Goal: Information Seeking & Learning: Learn about a topic

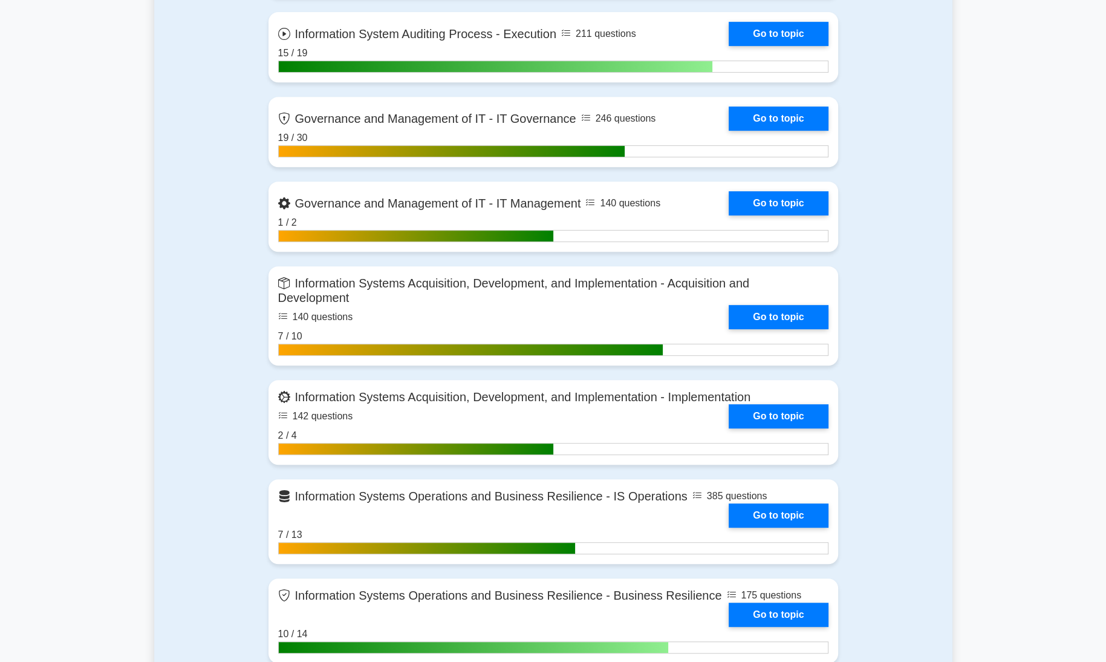
scroll to position [502, 0]
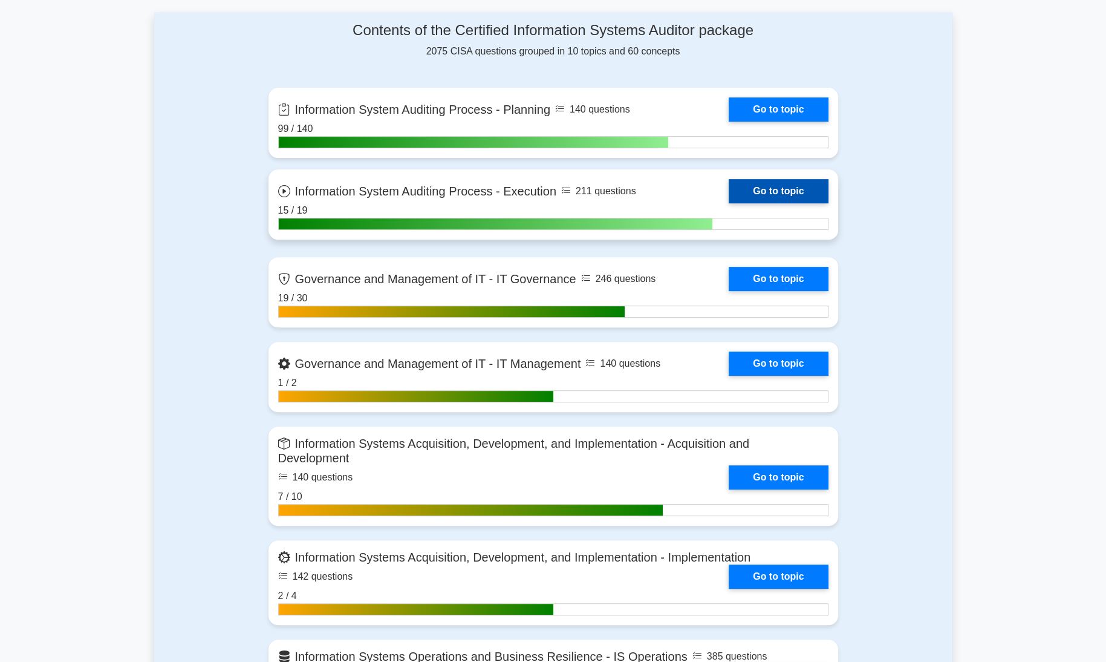
click at [764, 189] on link "Go to topic" at bounding box center [778, 191] width 99 height 24
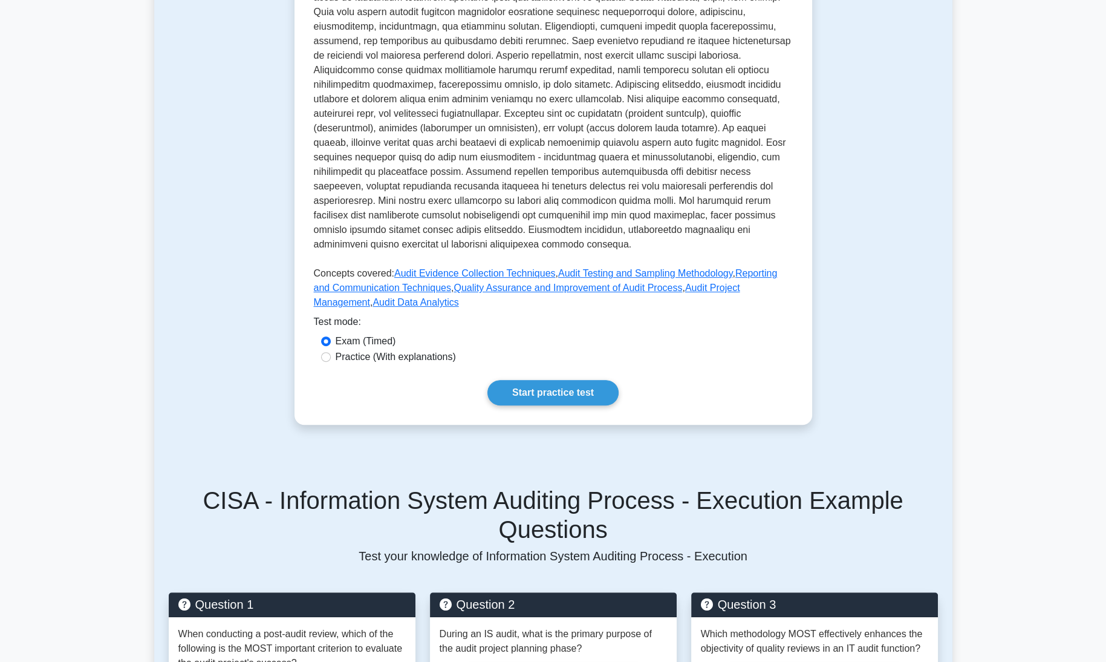
scroll to position [380, 0]
click at [599, 379] on link "Start practice test" at bounding box center [552, 391] width 131 height 25
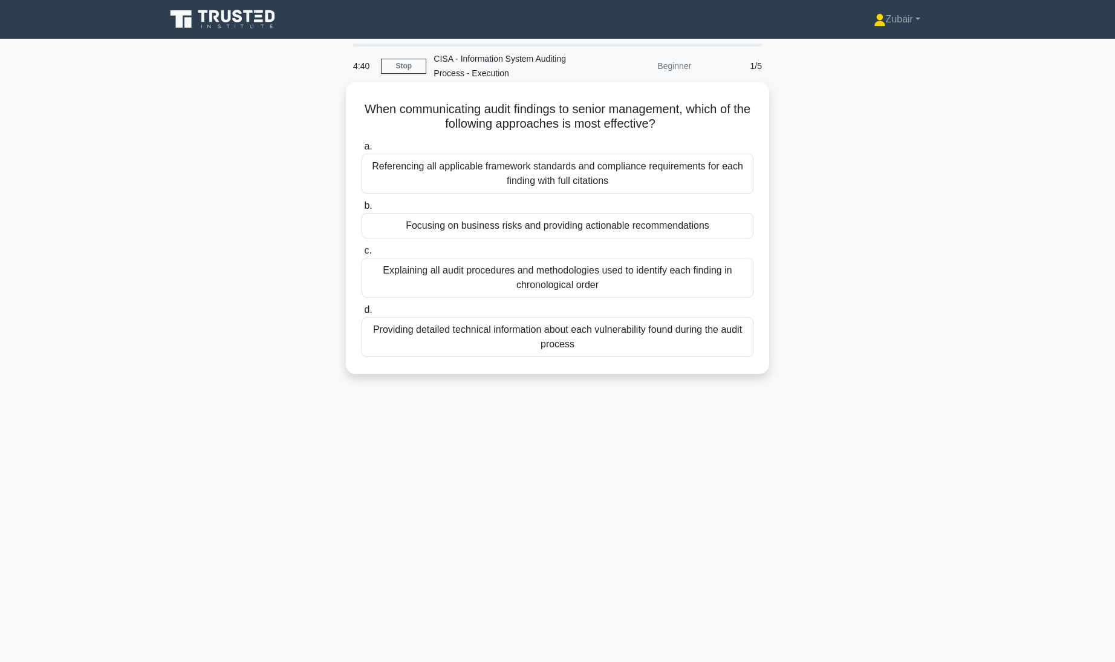
click at [643, 232] on div "Focusing on business risks and providing actionable recommendations" at bounding box center [558, 225] width 392 height 25
click at [362, 210] on input "b. Focusing on business risks and providing actionable recommendations" at bounding box center [362, 206] width 0 height 8
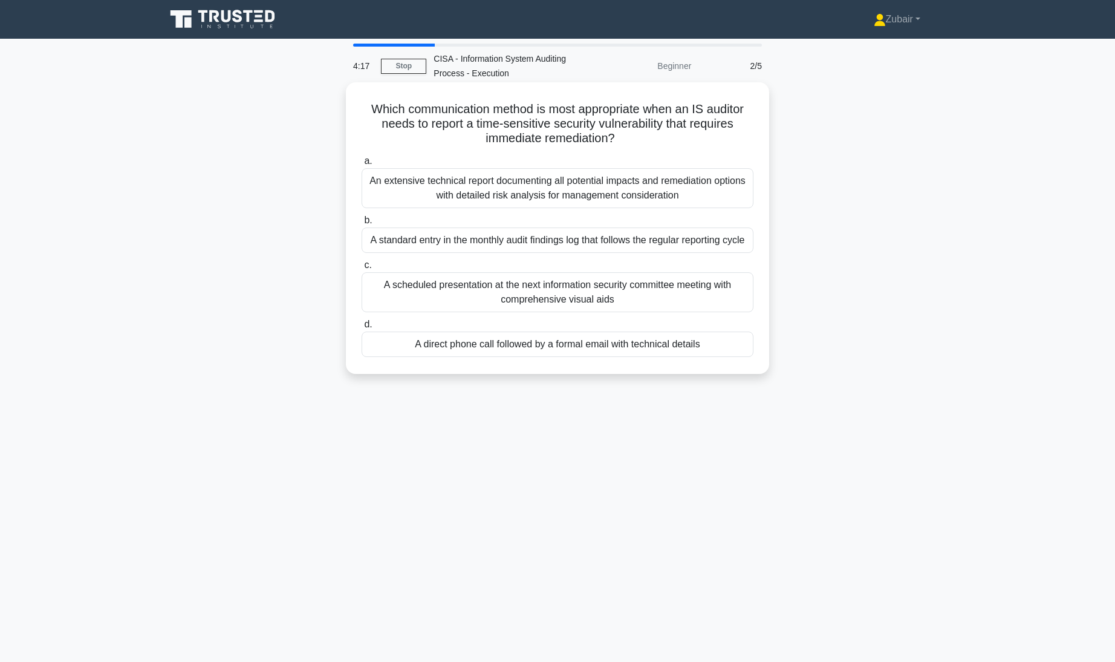
click at [683, 357] on div "A direct phone call followed by a formal email with technical details" at bounding box center [558, 343] width 392 height 25
click at [362, 328] on input "d. A direct phone call followed by a formal email with technical details" at bounding box center [362, 324] width 0 height 8
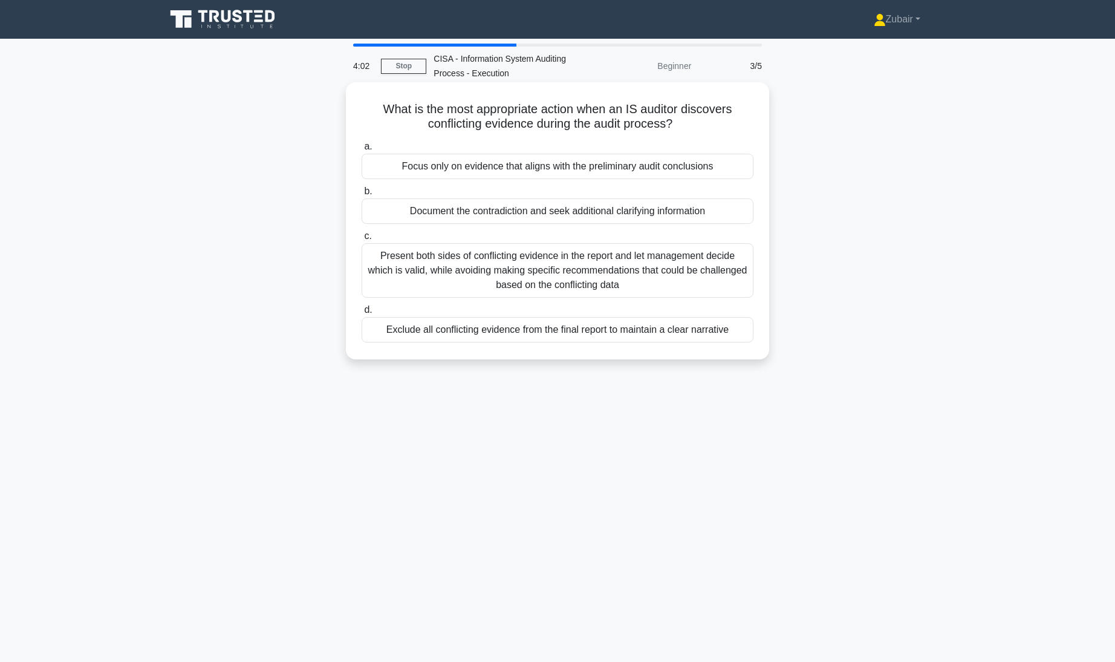
click at [670, 209] on div "Document the contradiction and seek additional clarifying information" at bounding box center [558, 210] width 392 height 25
click at [362, 195] on input "b. Document the contradiction and seek additional clarifying information" at bounding box center [362, 191] width 0 height 8
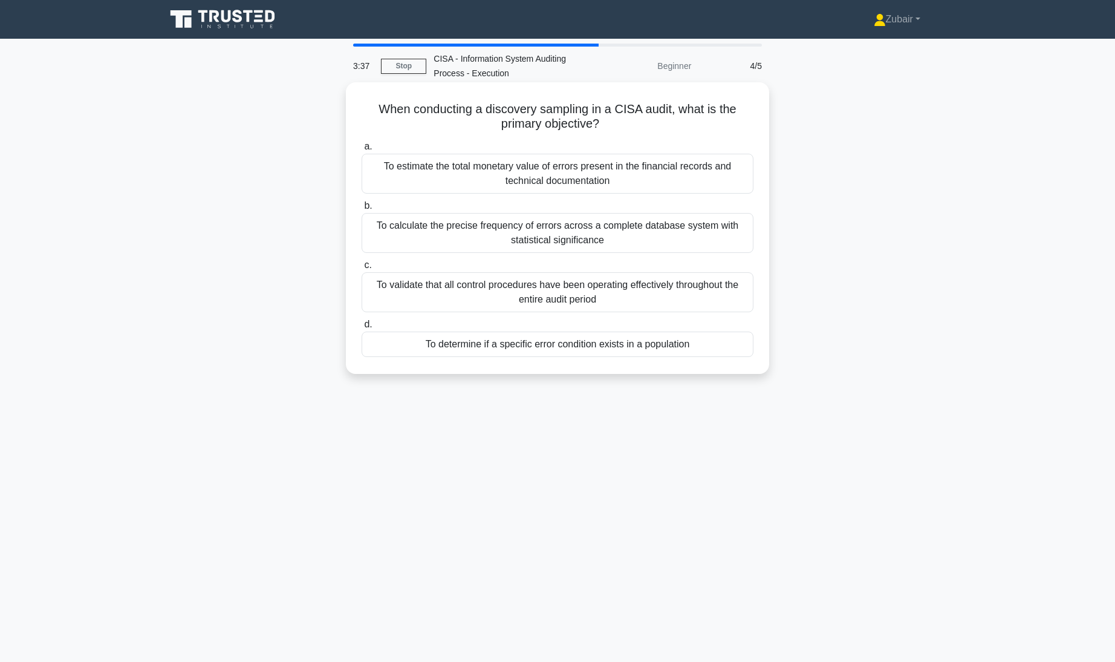
click at [711, 337] on div "To determine if a specific error condition exists in a population" at bounding box center [558, 343] width 392 height 25
click at [362, 328] on input "d. To determine if a specific error condition exists in a population" at bounding box center [362, 324] width 0 height 8
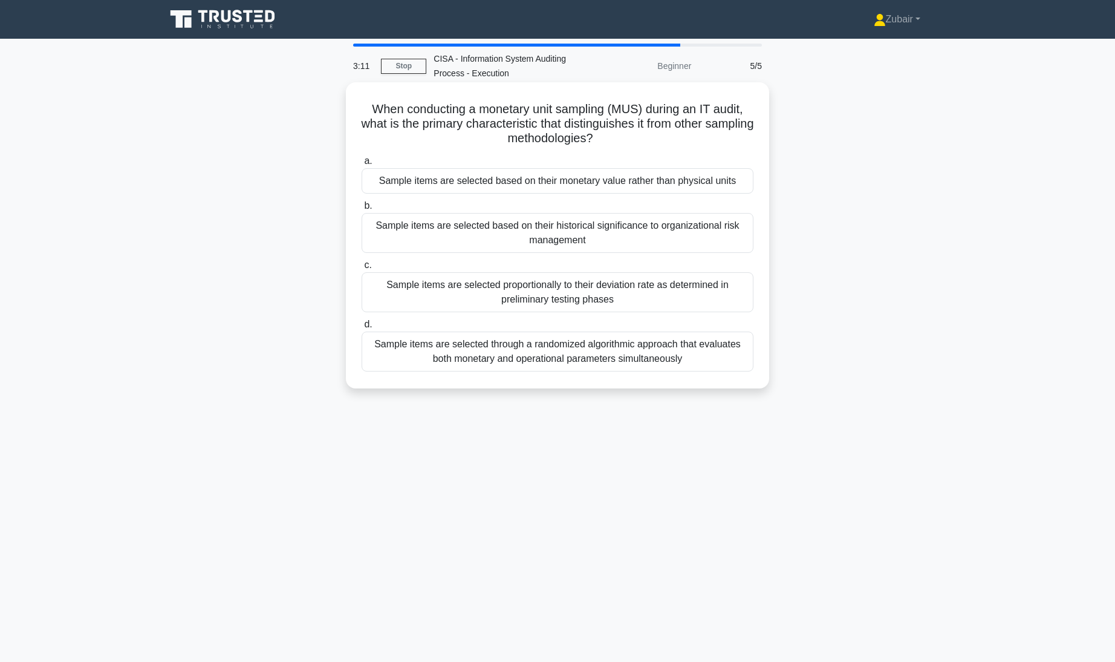
click at [720, 180] on div "Sample items are selected based on their monetary value rather than physical un…" at bounding box center [558, 180] width 392 height 25
click at [362, 165] on input "a. Sample items are selected based on their monetary value rather than physical…" at bounding box center [362, 161] width 0 height 8
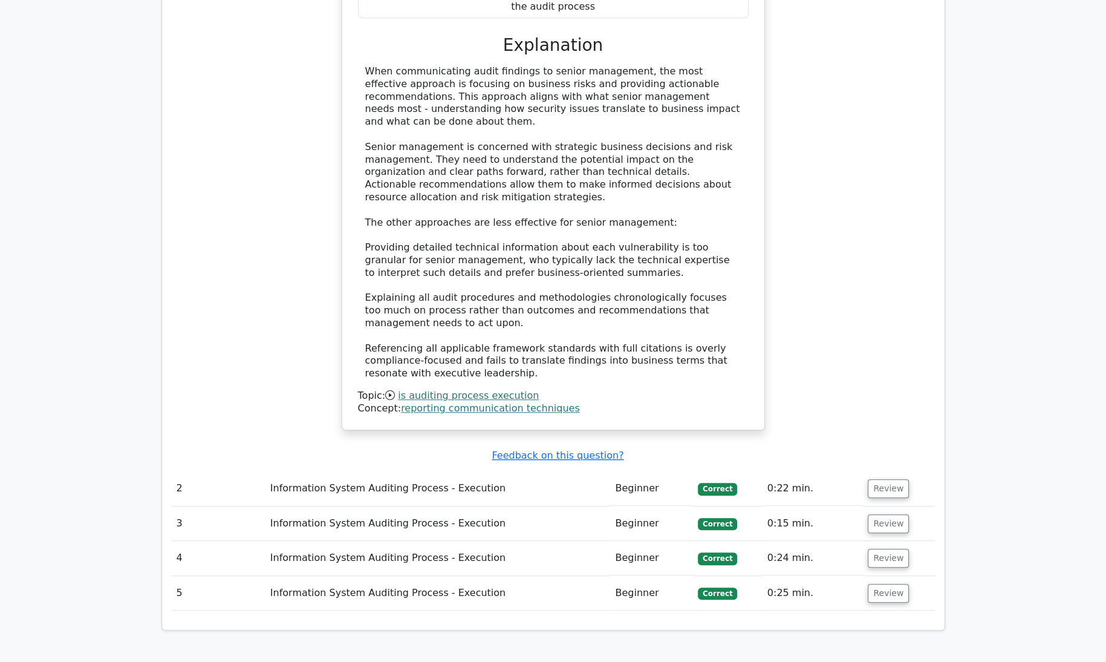
scroll to position [1090, 0]
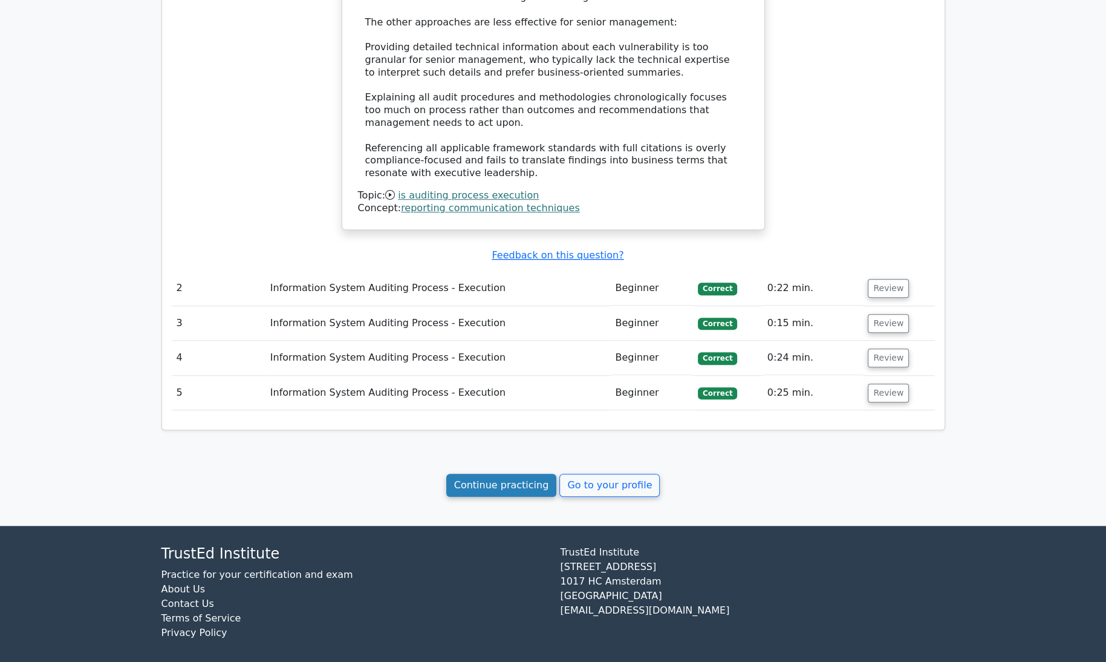
click at [509, 477] on link "Continue practicing" at bounding box center [501, 484] width 111 height 23
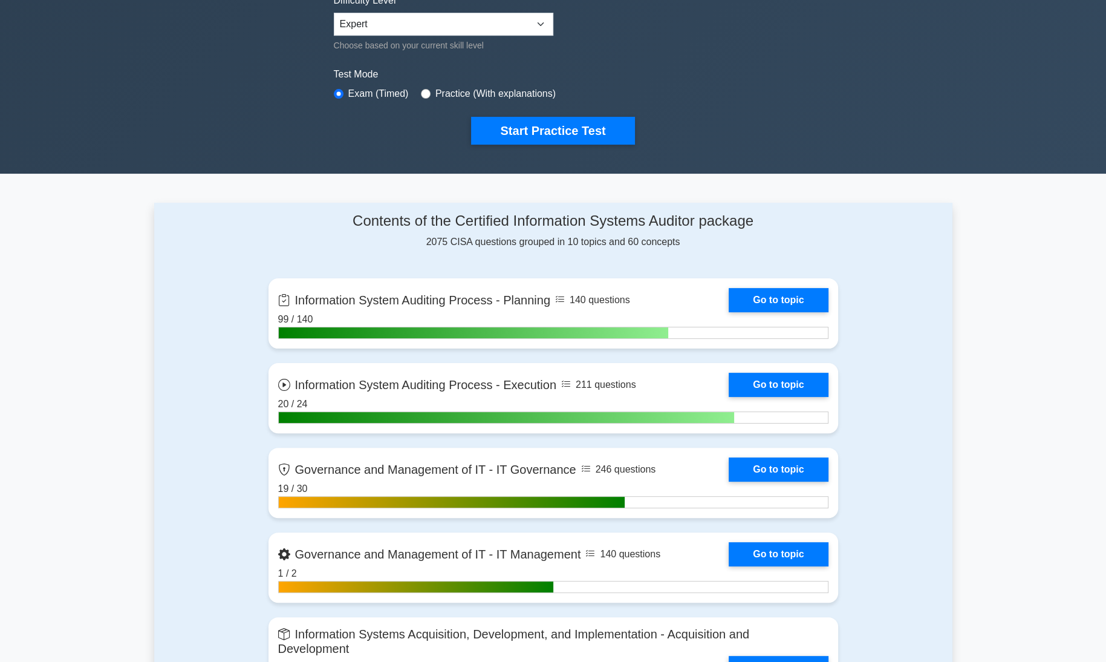
scroll to position [312, 0]
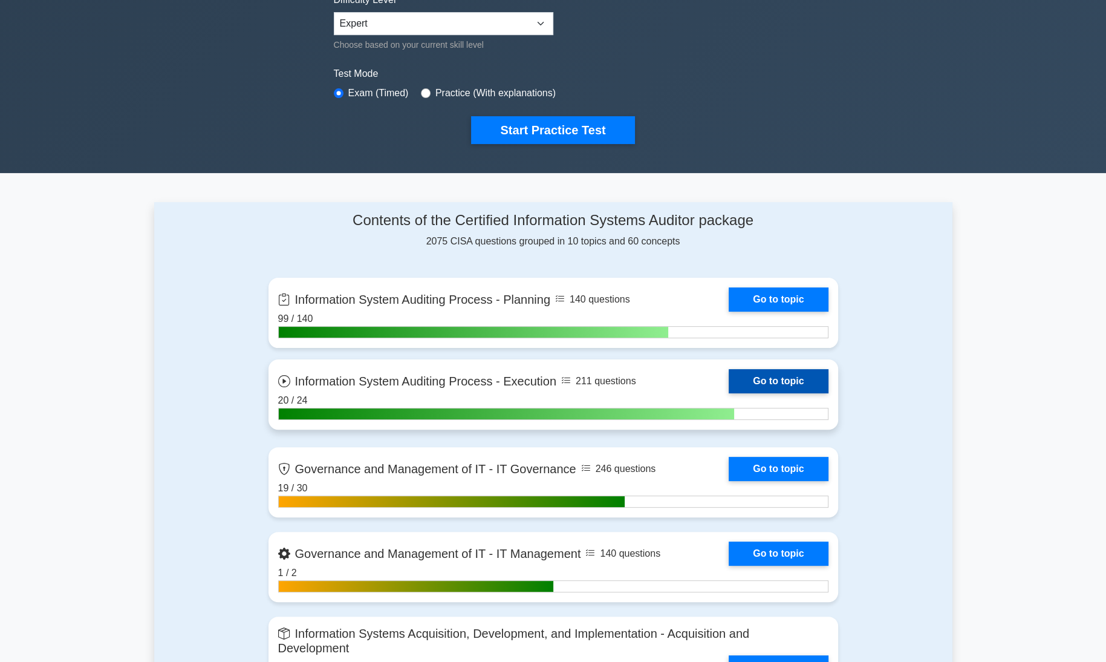
click at [816, 381] on link "Go to topic" at bounding box center [778, 381] width 99 height 24
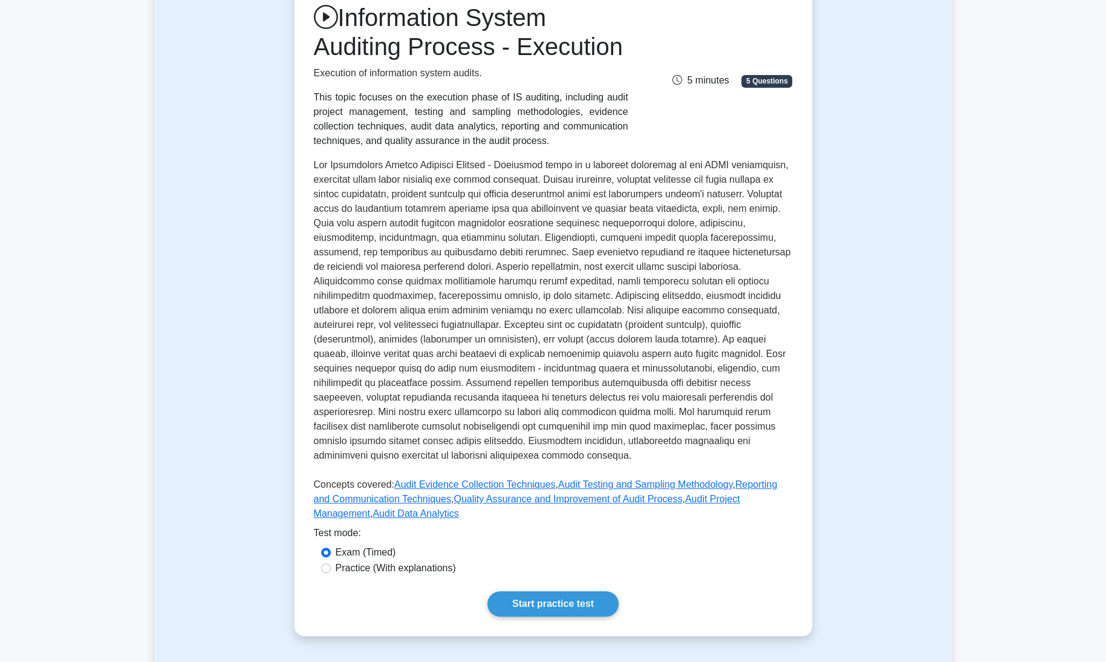
scroll to position [244, 0]
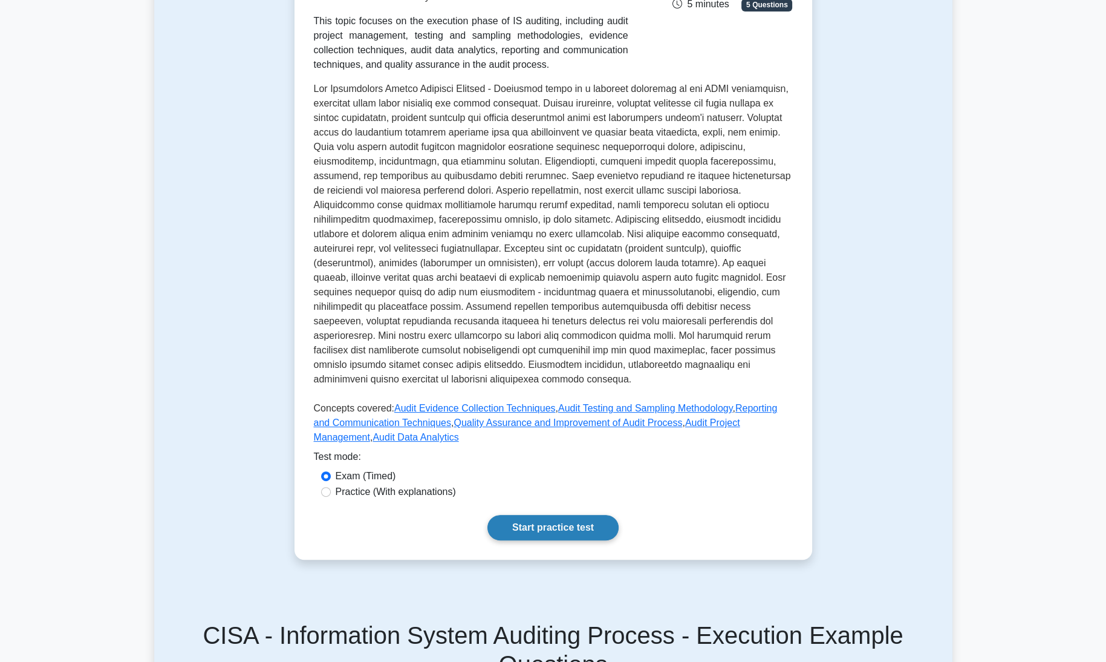
click at [601, 515] on link "Start practice test" at bounding box center [552, 527] width 131 height 25
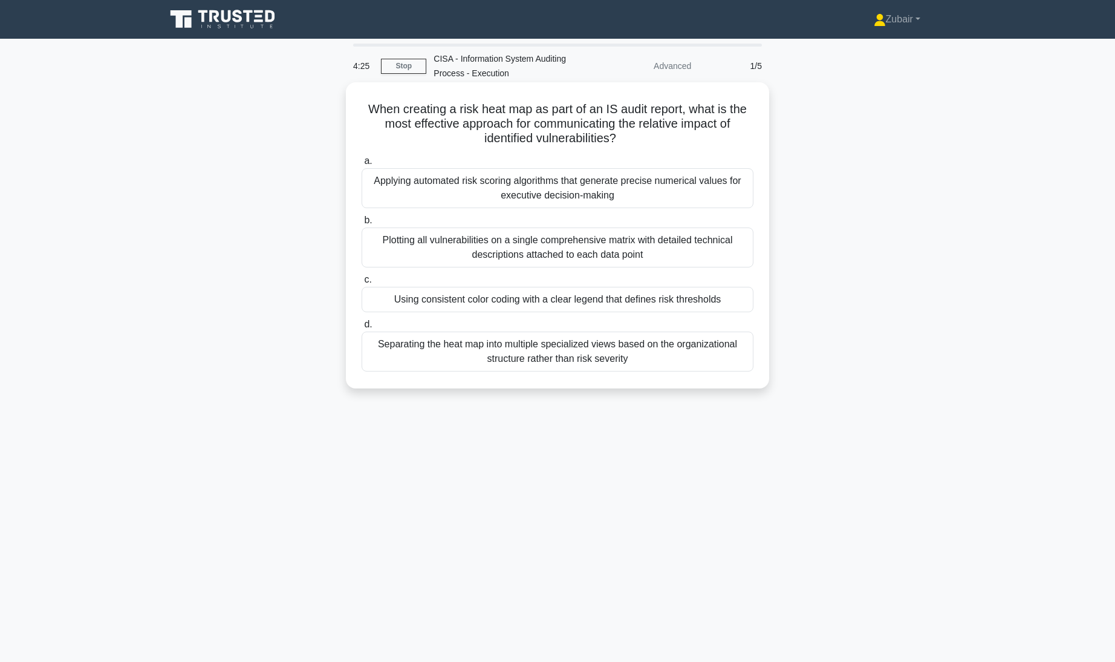
click at [682, 346] on div "Separating the heat map into multiple specialized views based on the organizati…" at bounding box center [558, 351] width 392 height 40
click at [362, 328] on input "d. Separating the heat map into multiple specialized views based on the organiz…" at bounding box center [362, 324] width 0 height 8
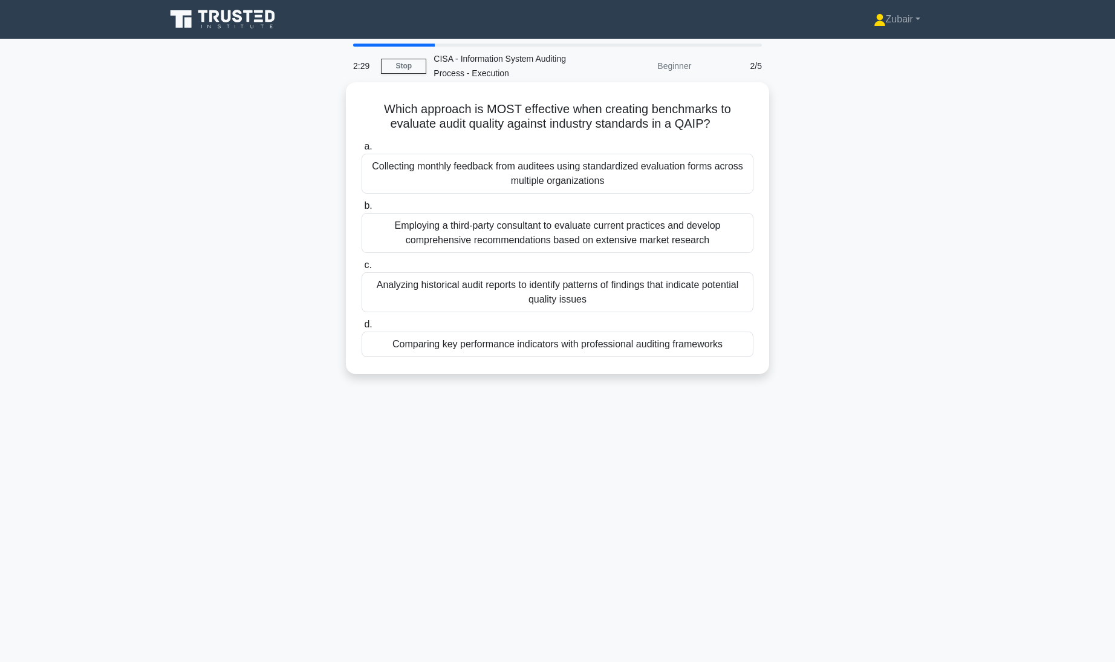
click at [692, 294] on div "Analyzing historical audit reports to identify patterns of findings that indica…" at bounding box center [558, 292] width 392 height 40
click at [362, 269] on input "c. Analyzing historical audit reports to identify patterns of findings that ind…" at bounding box center [362, 265] width 0 height 8
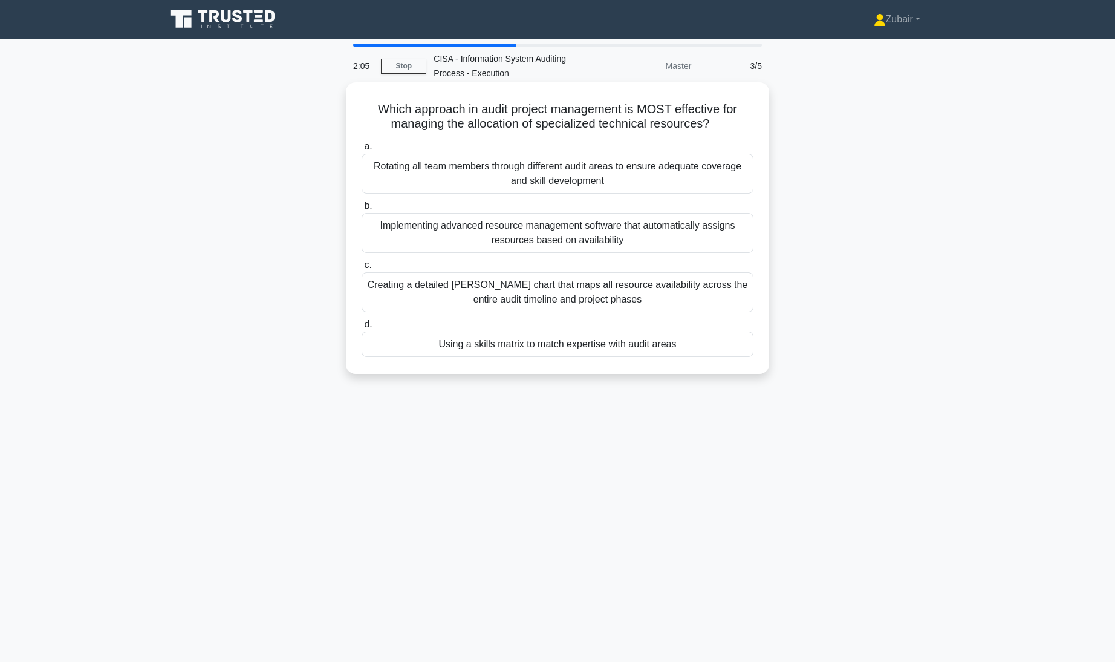
click at [728, 344] on div "Using a skills matrix to match expertise with audit areas" at bounding box center [558, 343] width 392 height 25
click at [362, 328] on input "d. Using a skills matrix to match expertise with audit areas" at bounding box center [362, 324] width 0 height 8
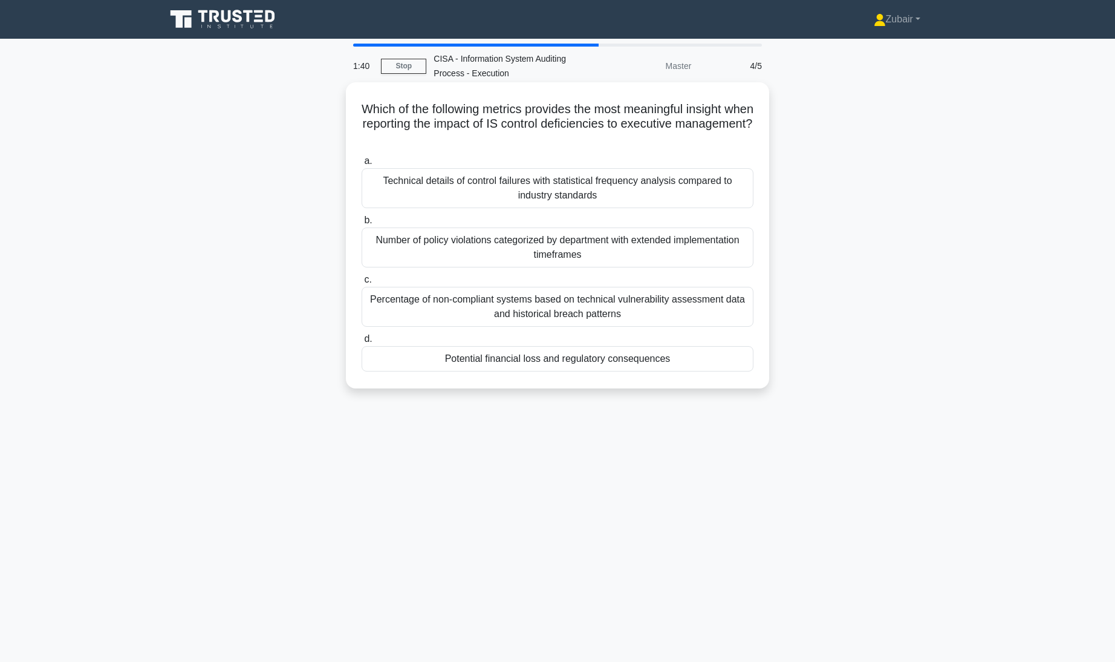
click at [692, 360] on div "Potential financial loss and regulatory consequences" at bounding box center [558, 358] width 392 height 25
click at [362, 343] on input "d. Potential financial loss and regulatory consequences" at bounding box center [362, 339] width 0 height 8
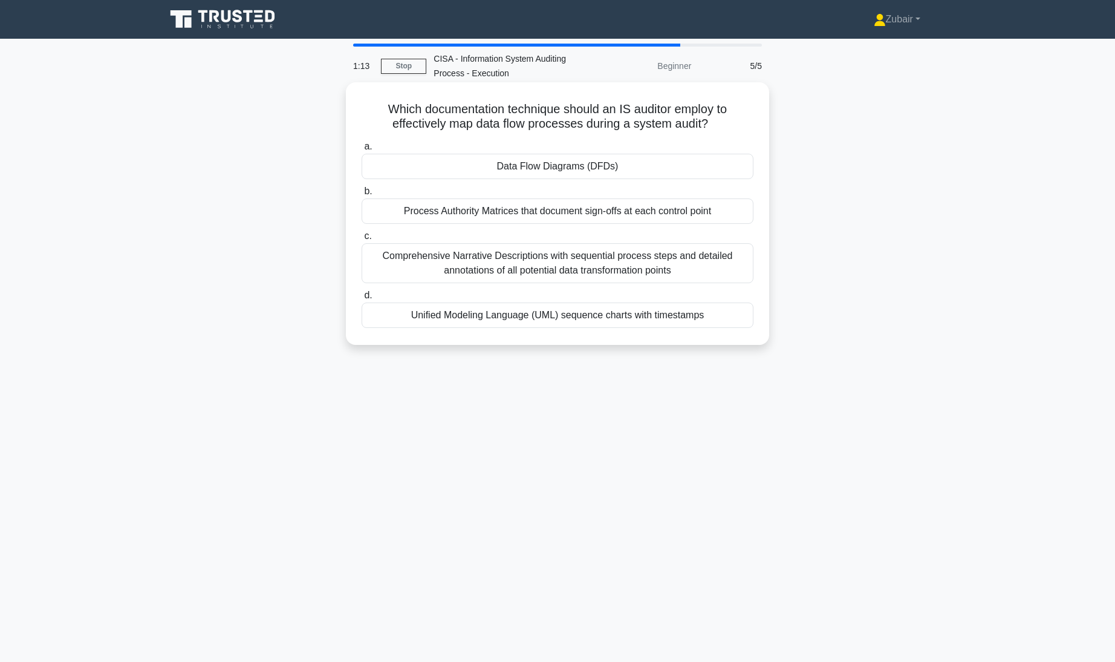
click at [662, 170] on div "Data Flow Diagrams (DFDs)" at bounding box center [558, 166] width 392 height 25
click at [362, 151] on input "a. Data Flow Diagrams (DFDs)" at bounding box center [362, 147] width 0 height 8
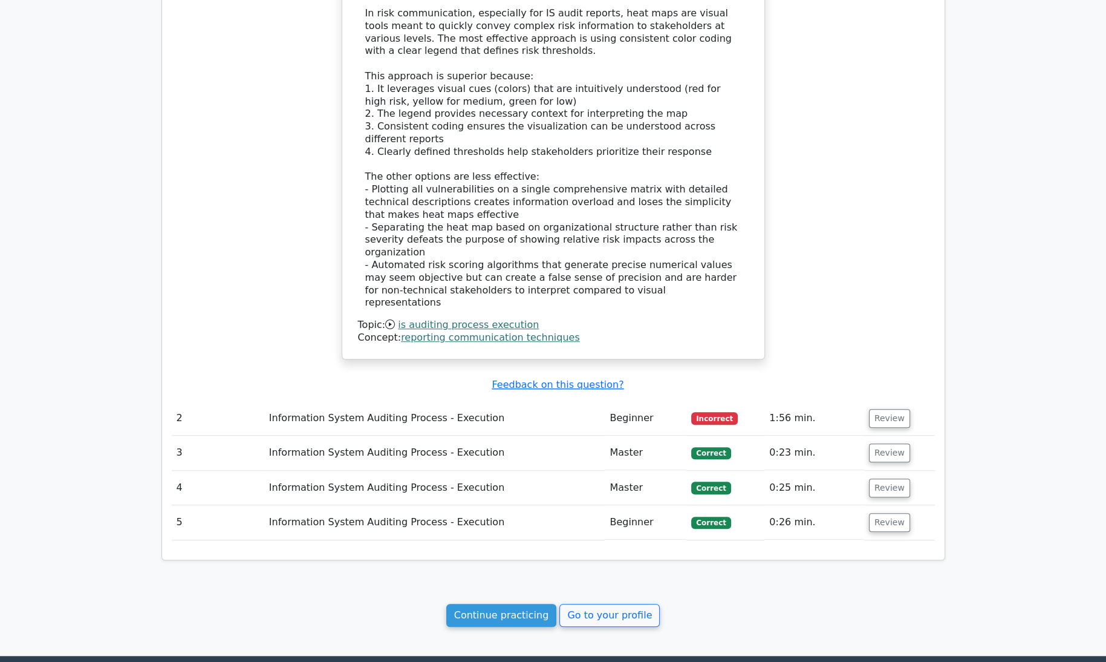
scroll to position [963, 0]
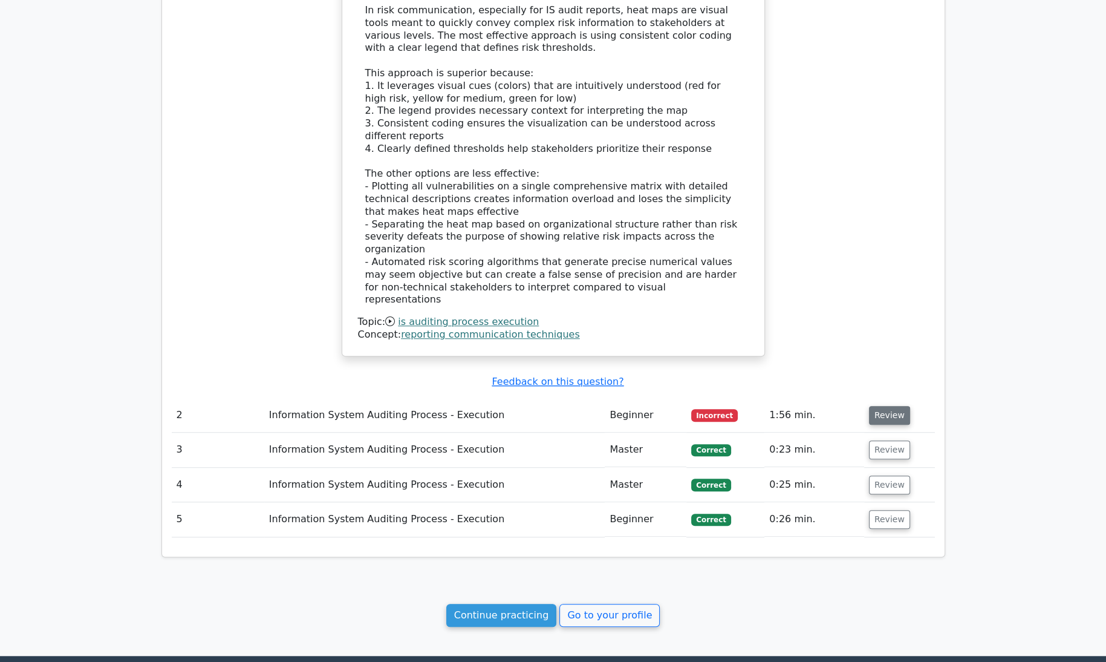
click at [888, 406] on button "Review" at bounding box center [889, 415] width 41 height 19
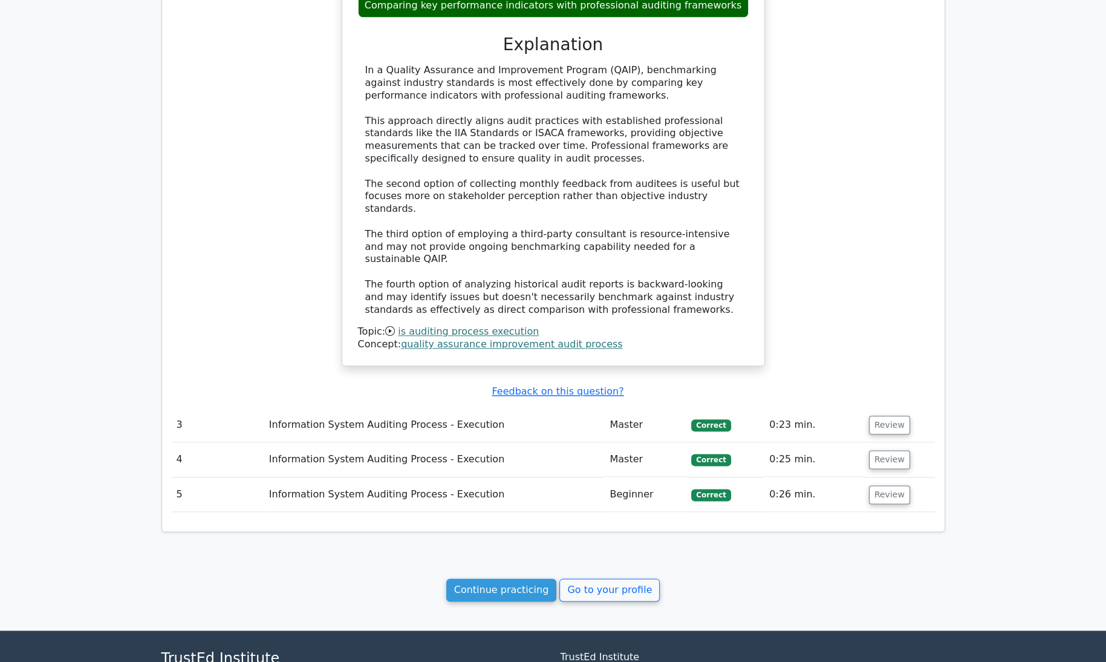
scroll to position [1630, 0]
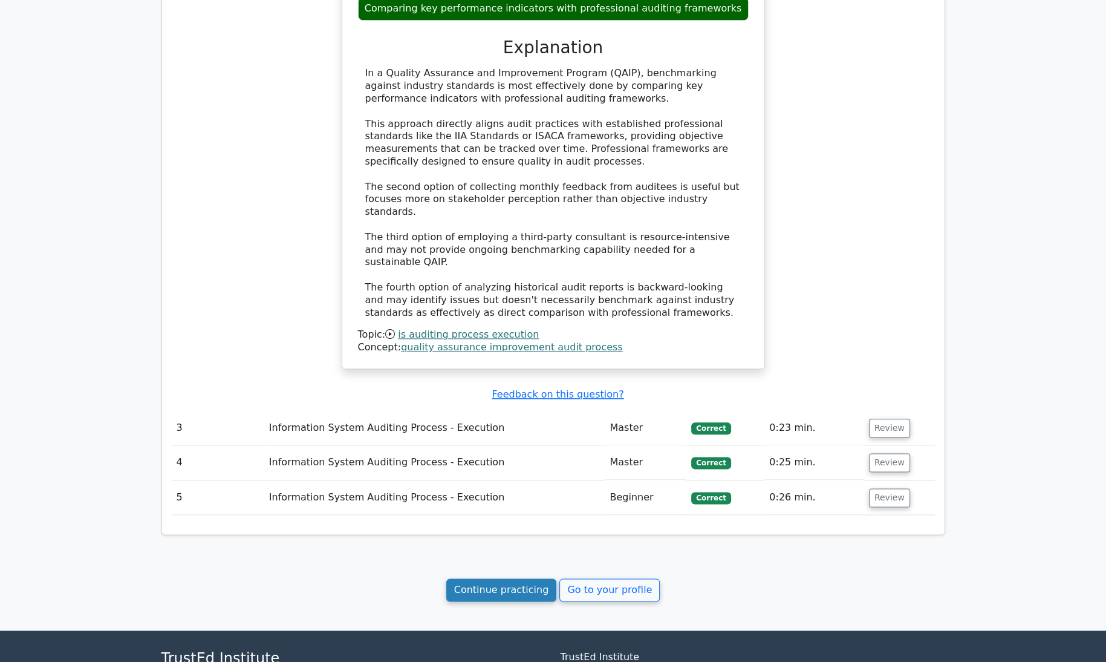
click at [527, 578] on link "Continue practicing" at bounding box center [501, 589] width 111 height 23
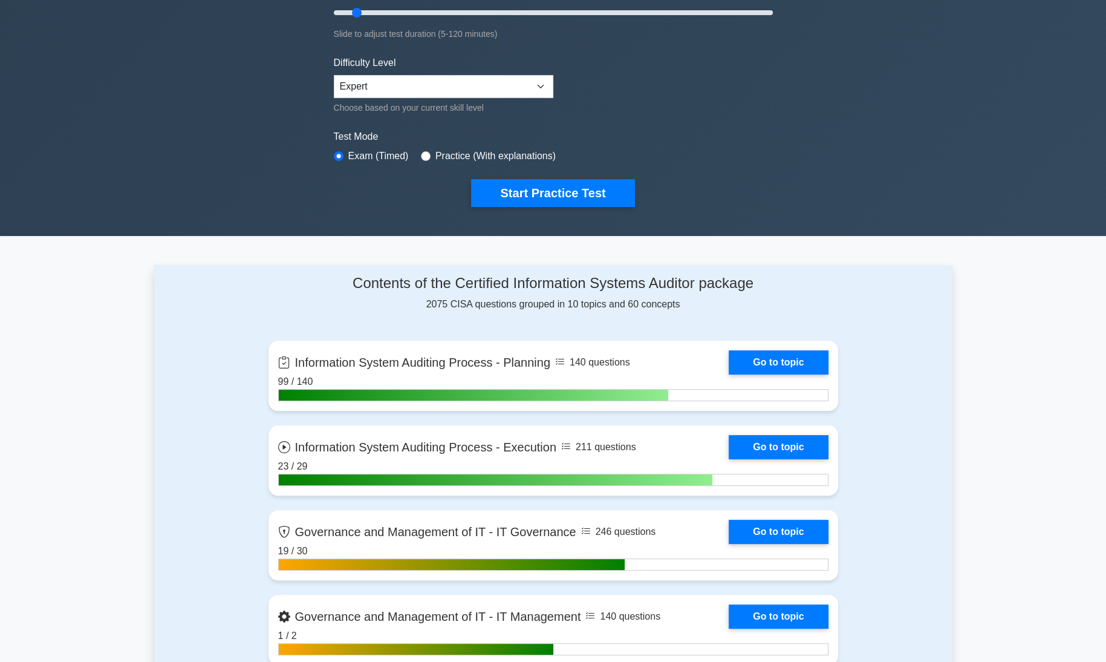
scroll to position [254, 0]
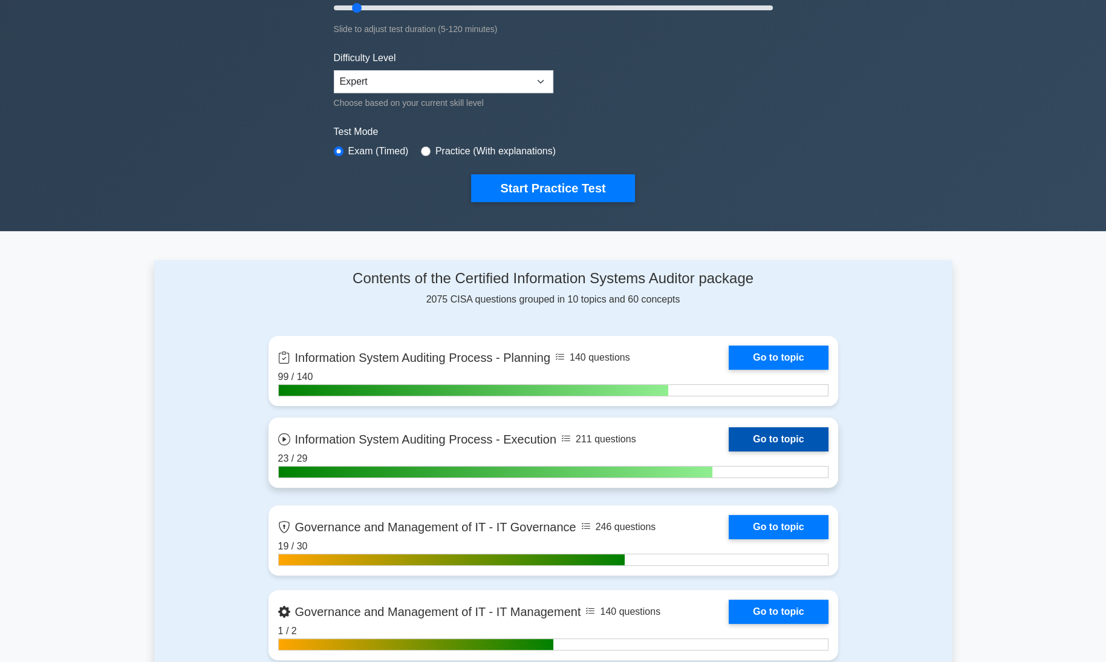
click at [816, 440] on link "Go to topic" at bounding box center [778, 439] width 99 height 24
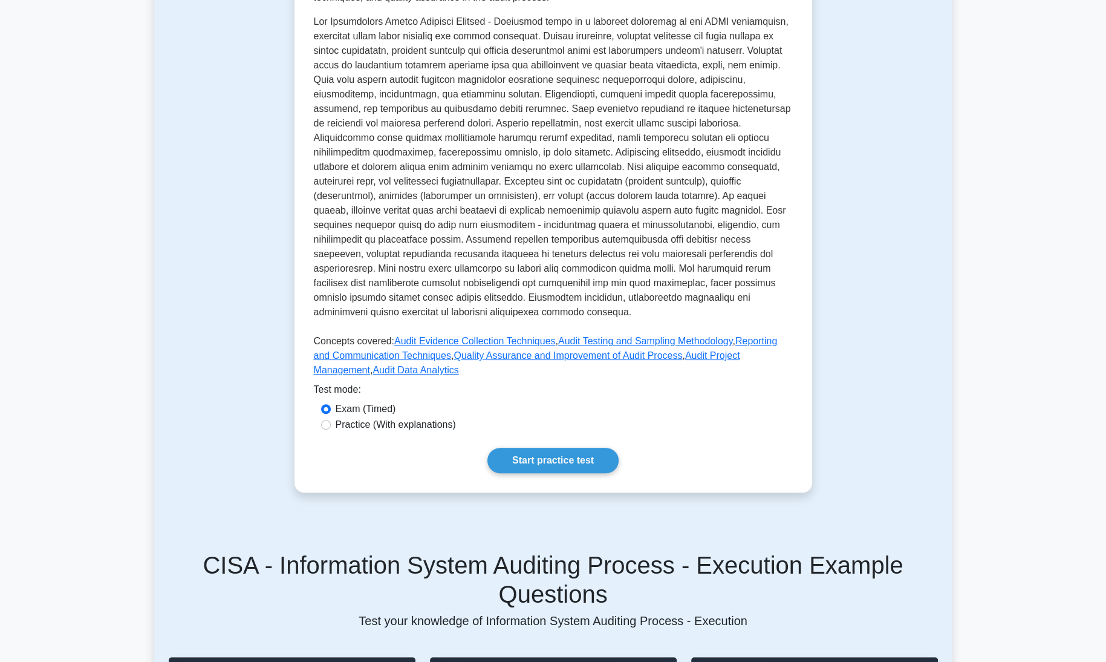
scroll to position [316, 0]
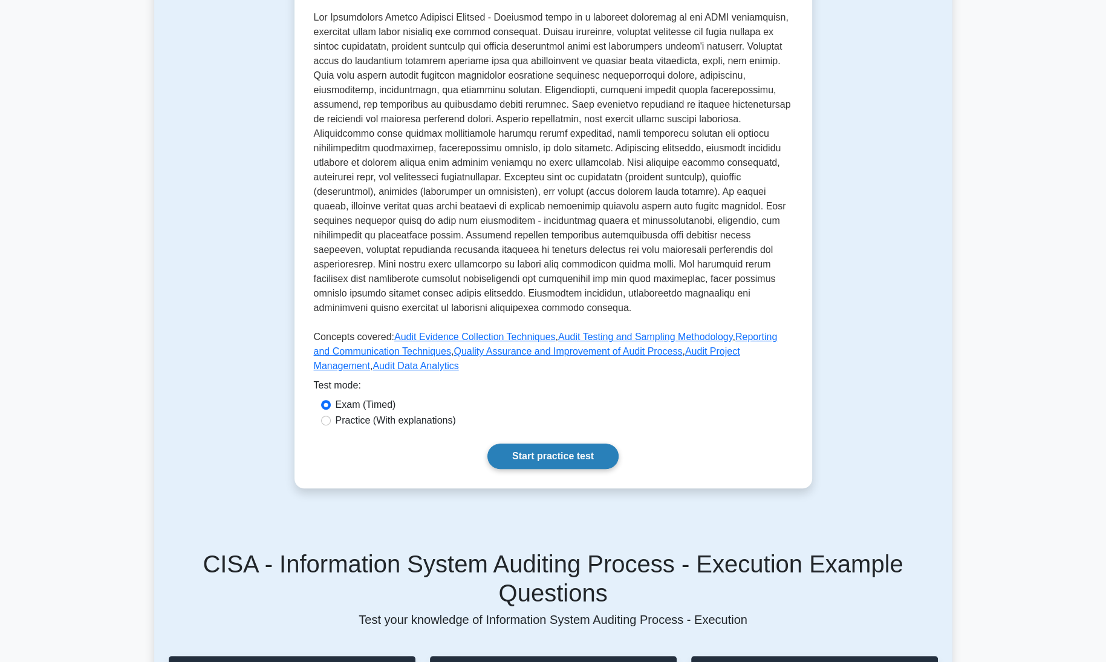
click at [573, 443] on link "Start practice test" at bounding box center [552, 455] width 131 height 25
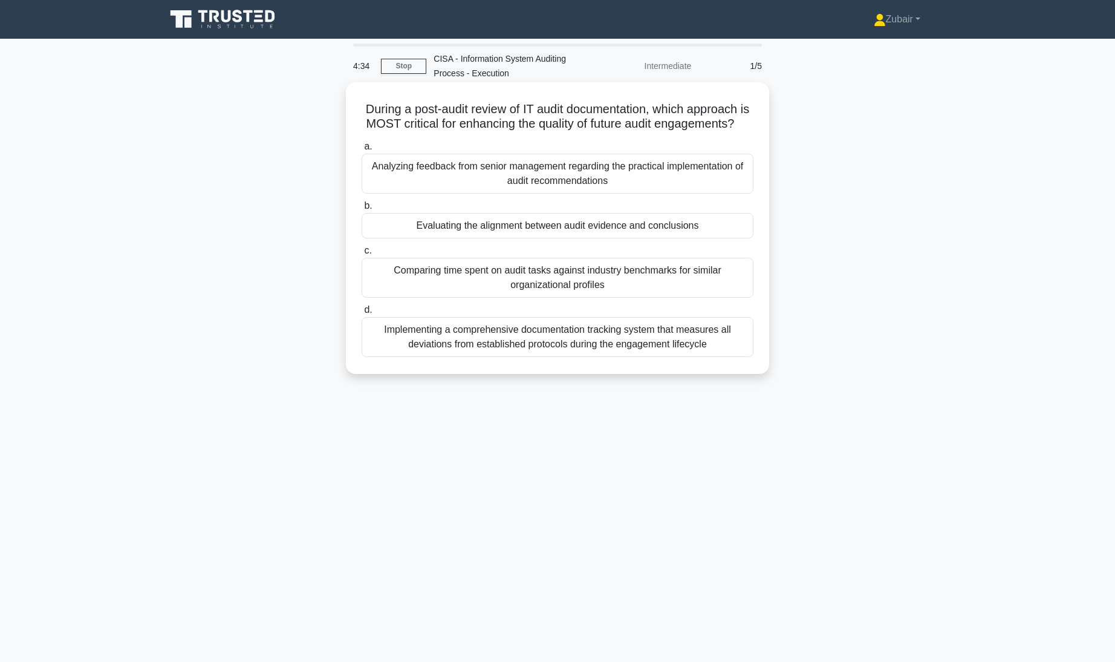
click at [686, 357] on div "Implementing a comprehensive documentation tracking system that measures all de…" at bounding box center [558, 337] width 392 height 40
click at [362, 314] on input "d. Implementing a comprehensive documentation tracking system that measures all…" at bounding box center [362, 310] width 0 height 8
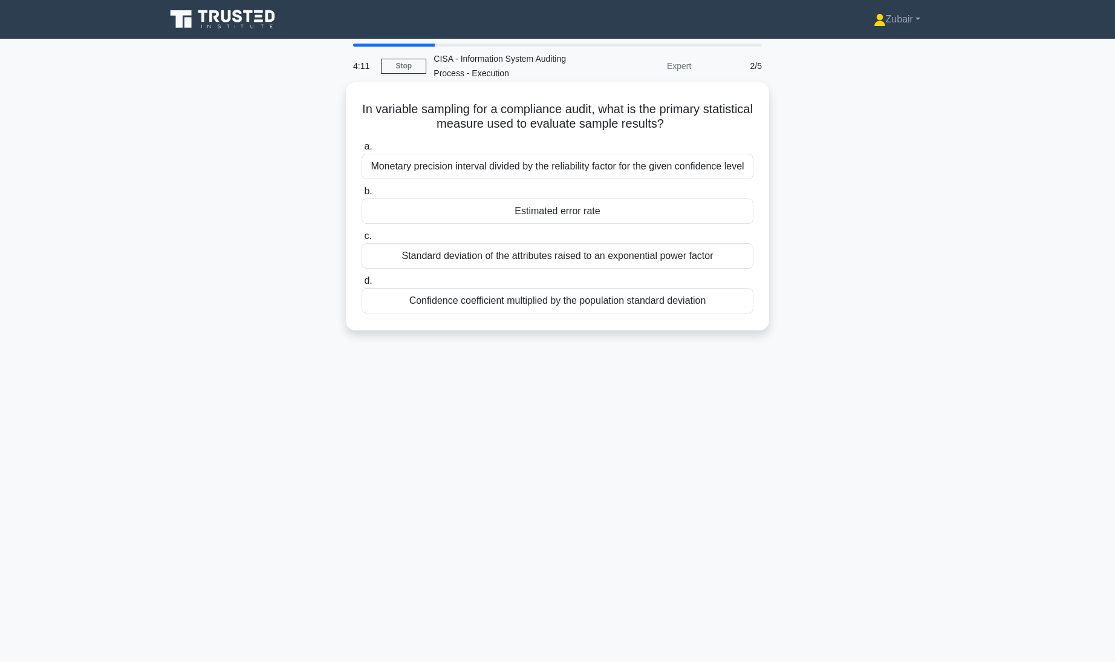
click at [675, 304] on div "Confidence coefficient multiplied by the population standard deviation" at bounding box center [558, 300] width 392 height 25
click at [362, 285] on input "d. Confidence coefficient multiplied by the population standard deviation" at bounding box center [362, 281] width 0 height 8
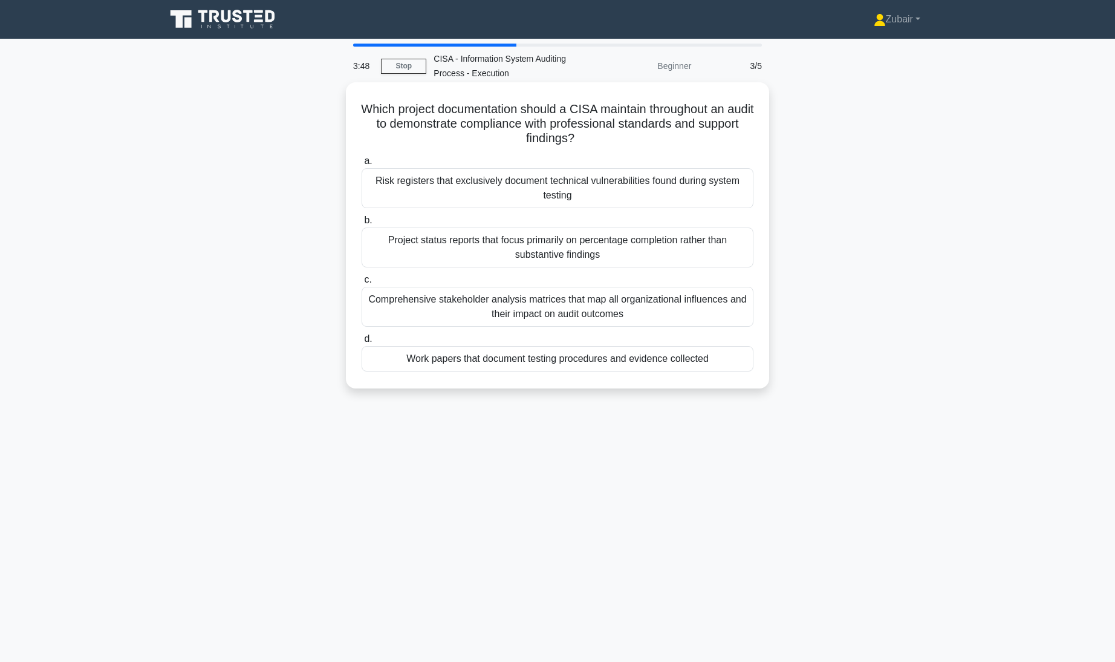
click at [732, 358] on div "Work papers that document testing procedures and evidence collected" at bounding box center [558, 358] width 392 height 25
click at [362, 343] on input "d. Work papers that document testing procedures and evidence collected" at bounding box center [362, 339] width 0 height 8
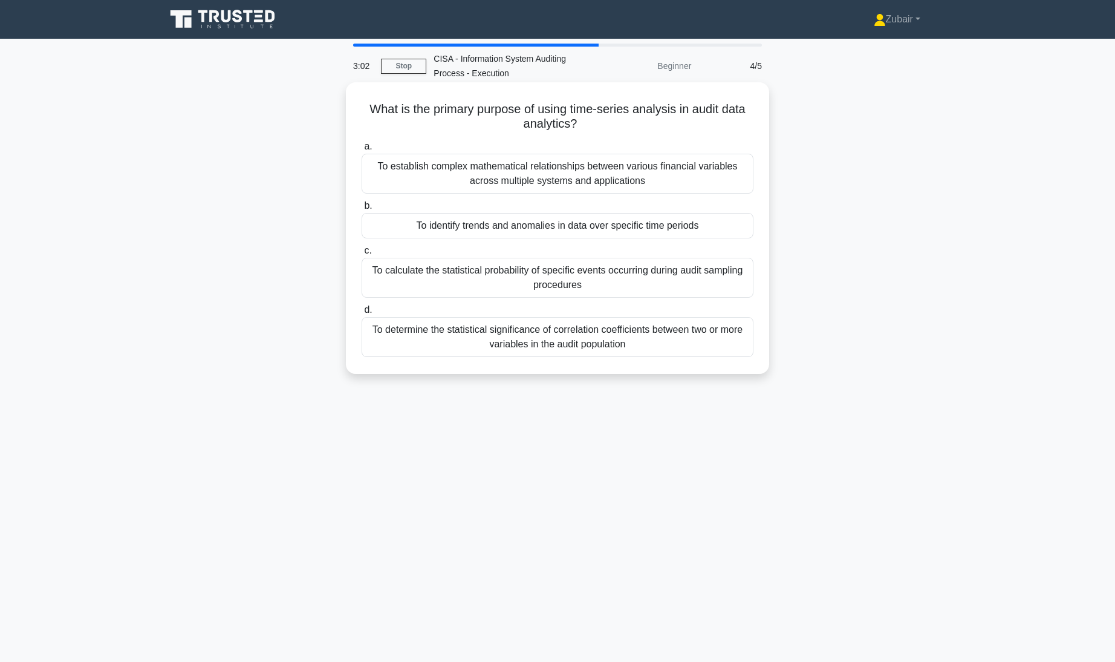
click at [548, 229] on div "To identify trends and anomalies in data over specific time periods" at bounding box center [558, 225] width 392 height 25
click at [362, 210] on input "b. To identify trends and anomalies in data over specific time periods" at bounding box center [362, 206] width 0 height 8
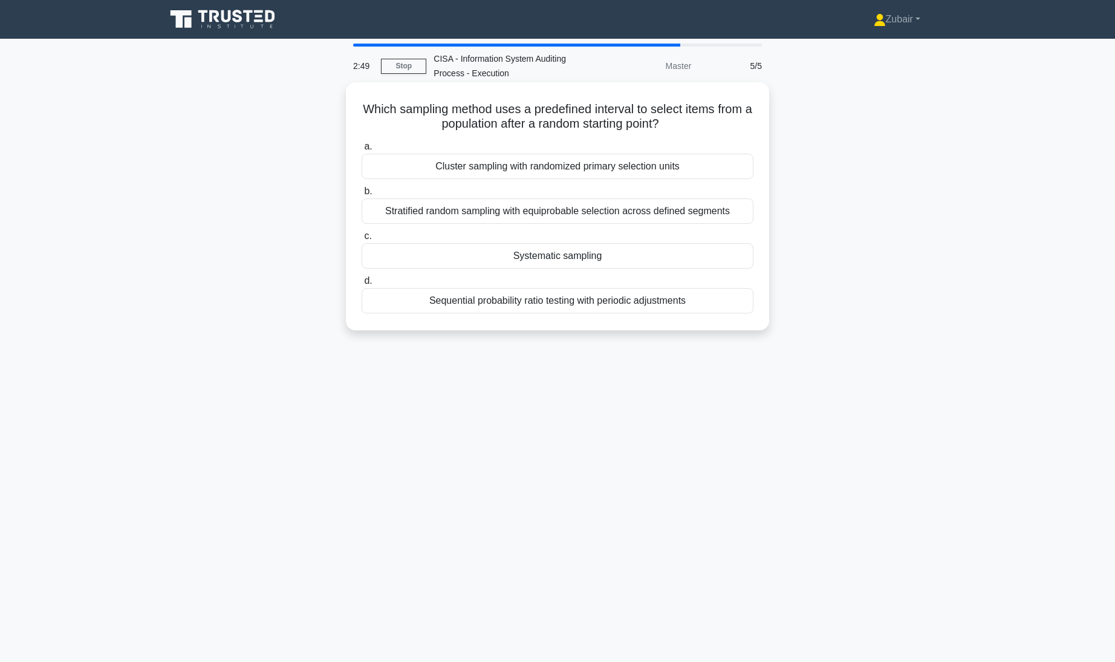
click at [700, 250] on div "Systematic sampling" at bounding box center [558, 255] width 392 height 25
click at [362, 240] on input "c. Systematic sampling" at bounding box center [362, 236] width 0 height 8
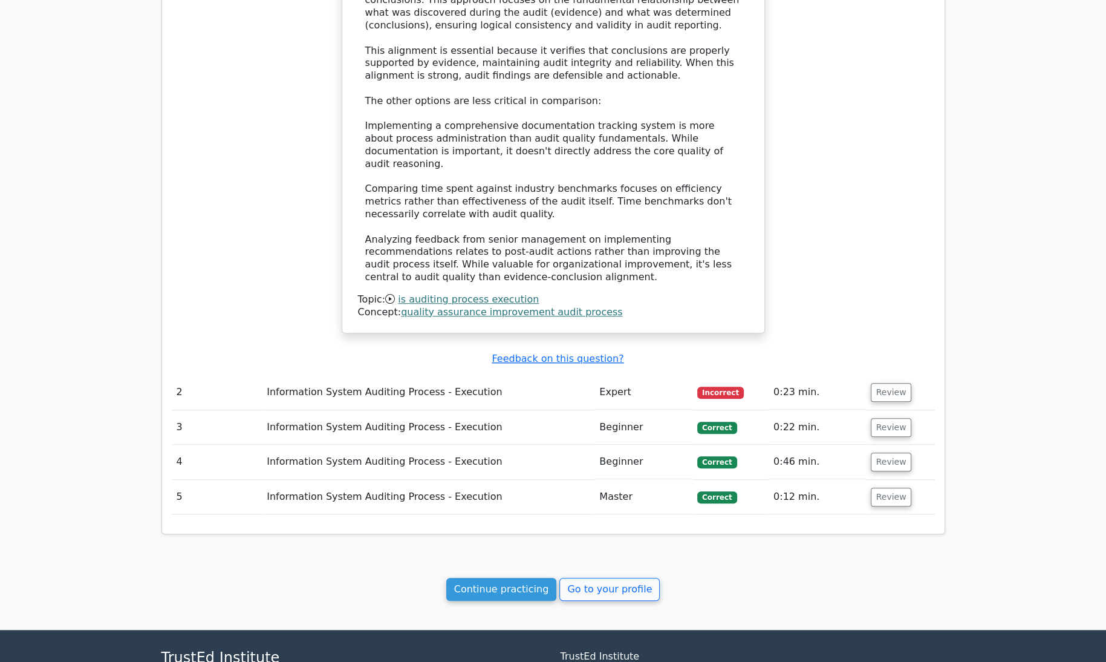
scroll to position [1021, 0]
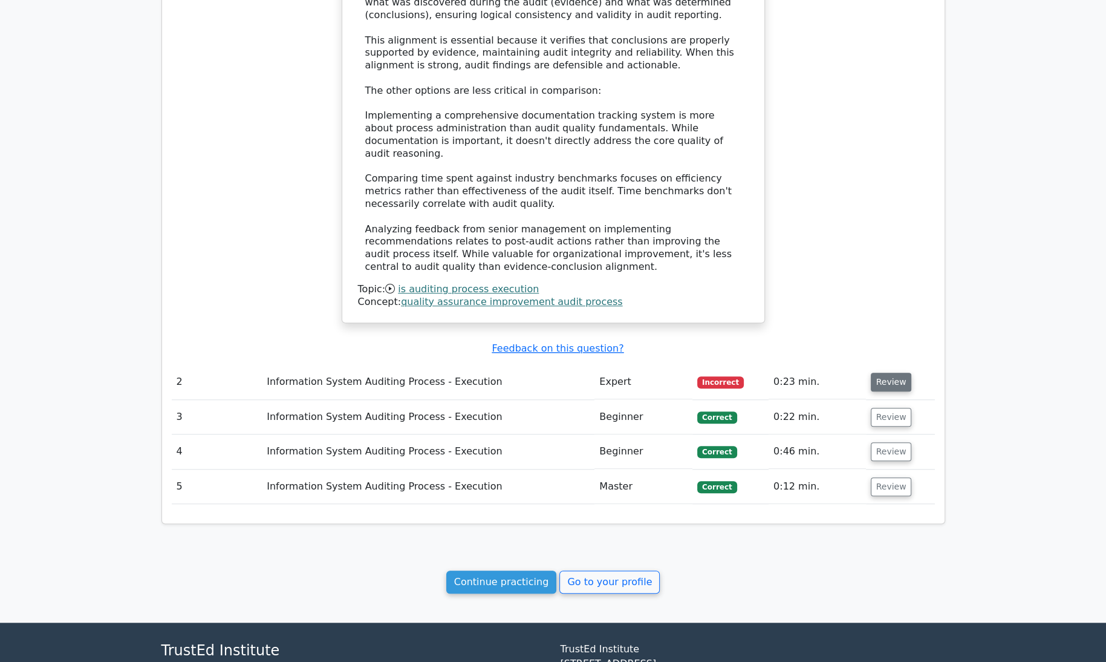
click at [896, 372] on button "Review" at bounding box center [891, 381] width 41 height 19
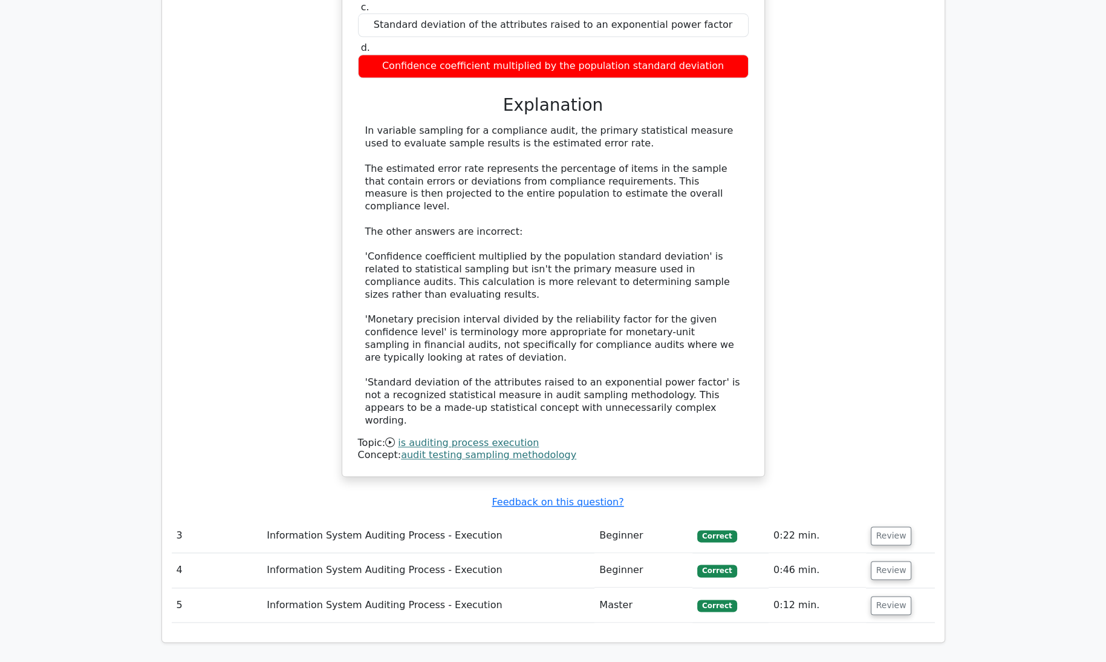
scroll to position [1706, 0]
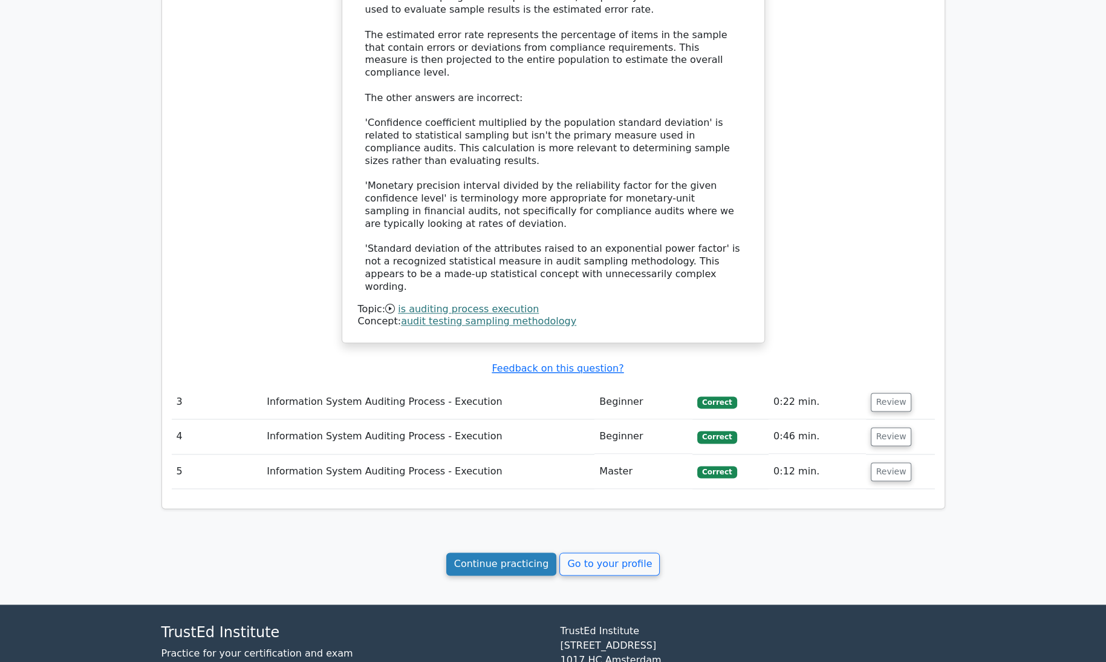
click at [501, 552] on link "Continue practicing" at bounding box center [501, 563] width 111 height 23
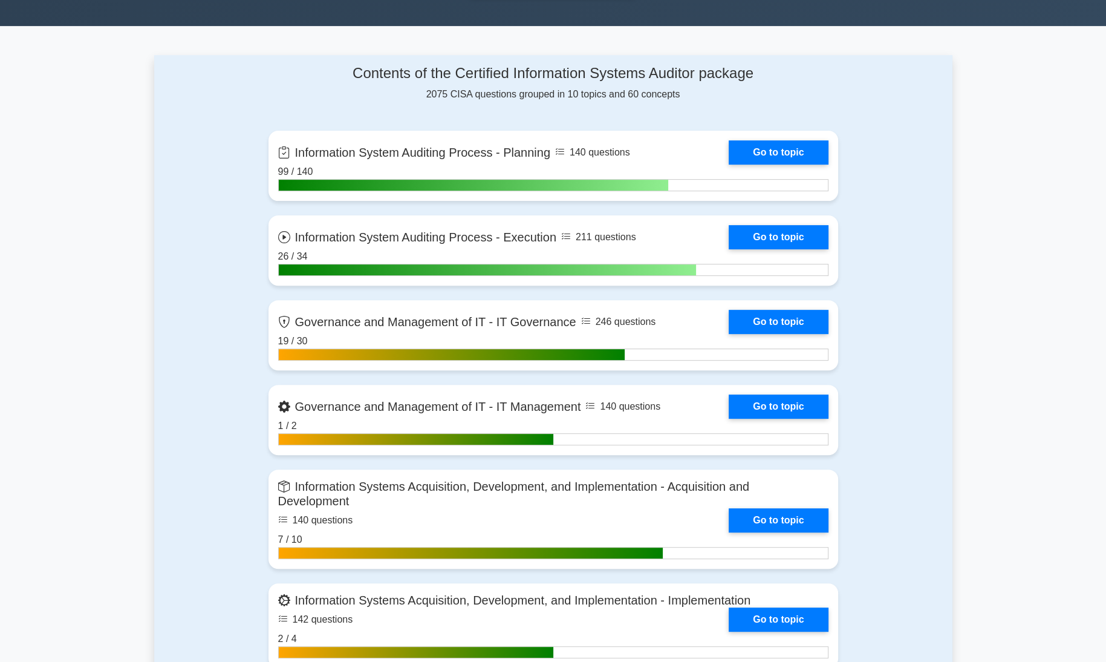
scroll to position [461, 0]
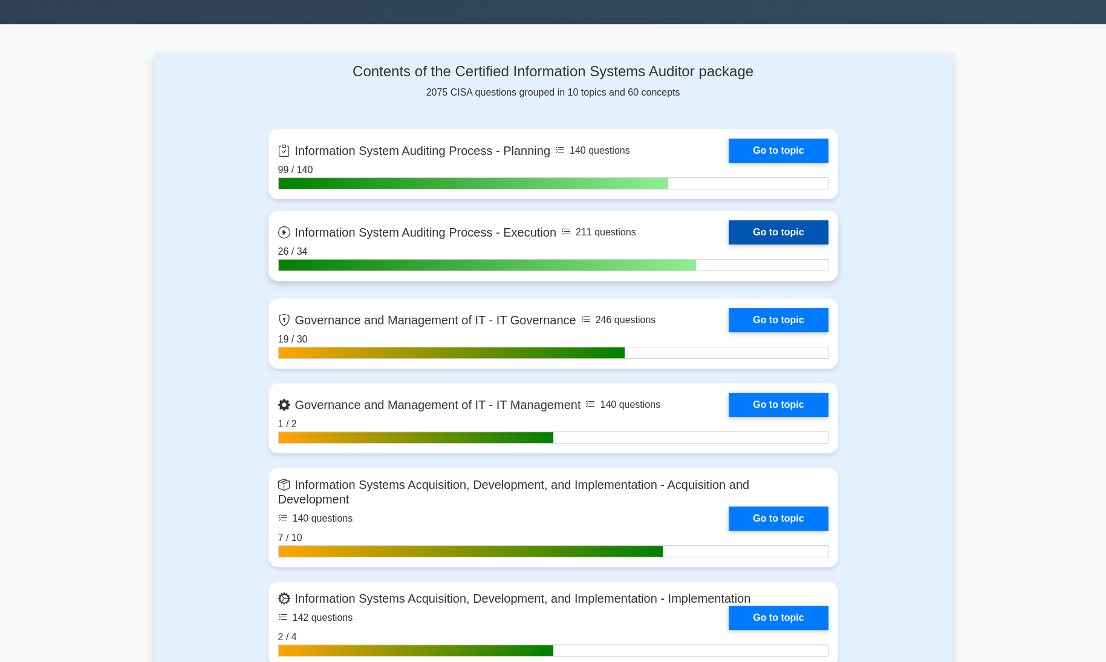
click at [784, 233] on link "Go to topic" at bounding box center [778, 232] width 99 height 24
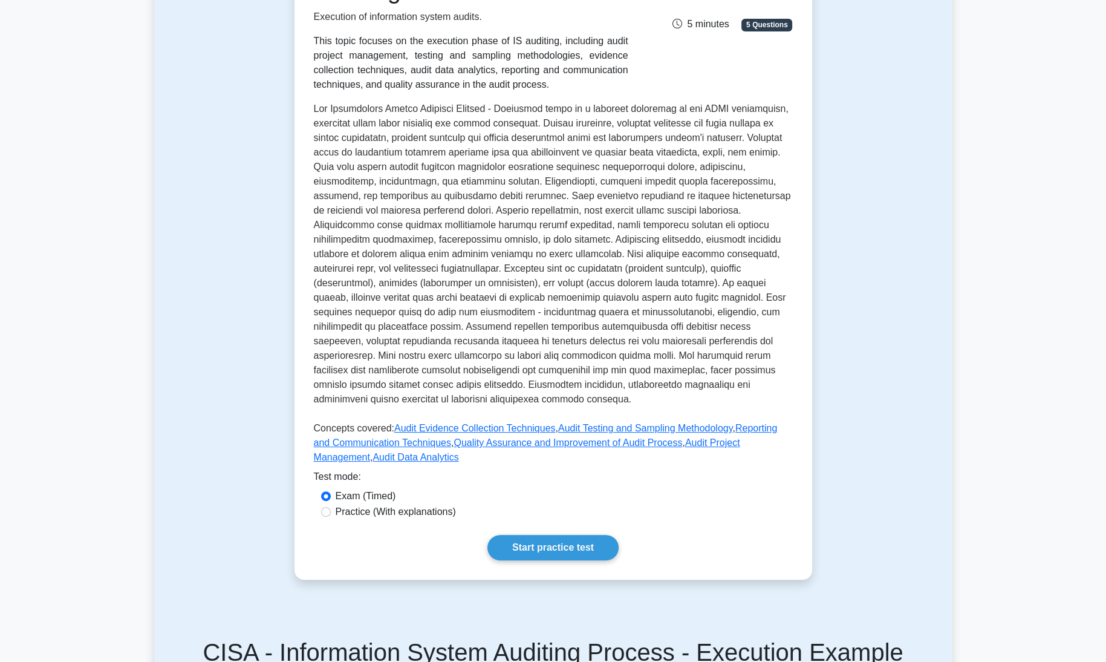
scroll to position [229, 0]
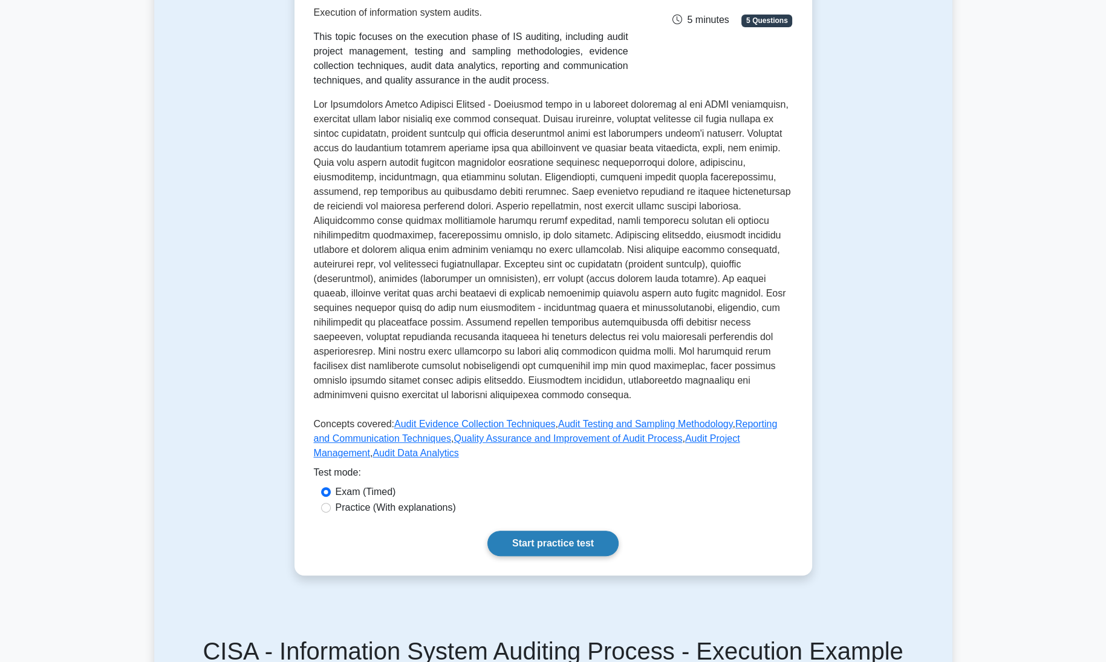
click at [542, 530] on link "Start practice test" at bounding box center [552, 542] width 131 height 25
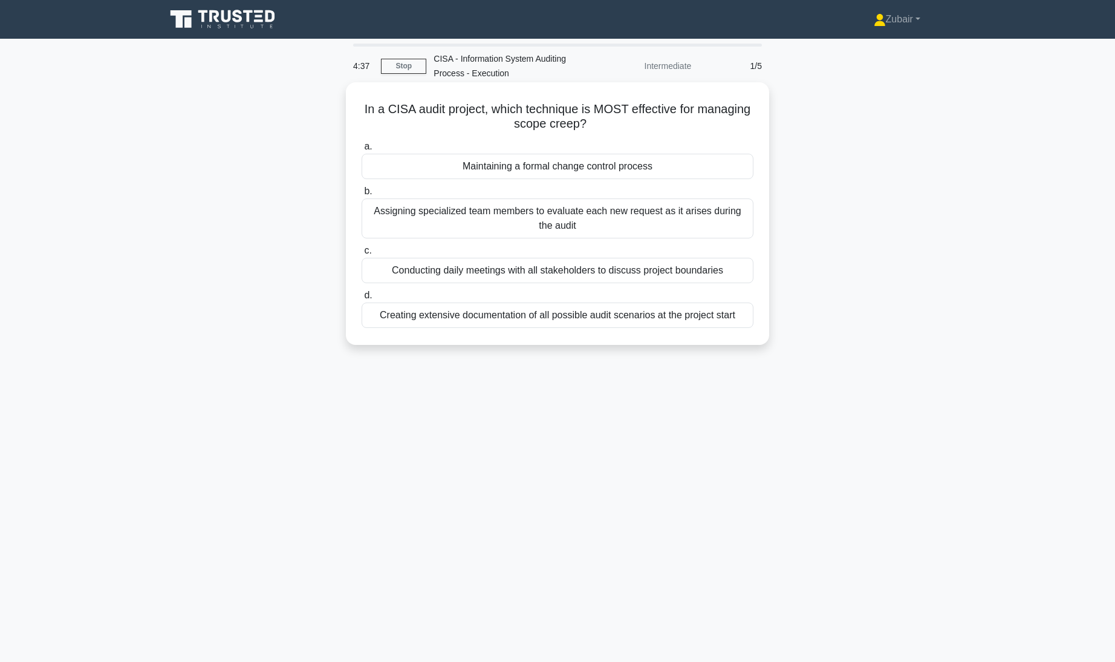
click at [675, 163] on div "Maintaining a formal change control process" at bounding box center [558, 166] width 392 height 25
click at [362, 151] on input "a. Maintaining a formal change control process" at bounding box center [362, 147] width 0 height 8
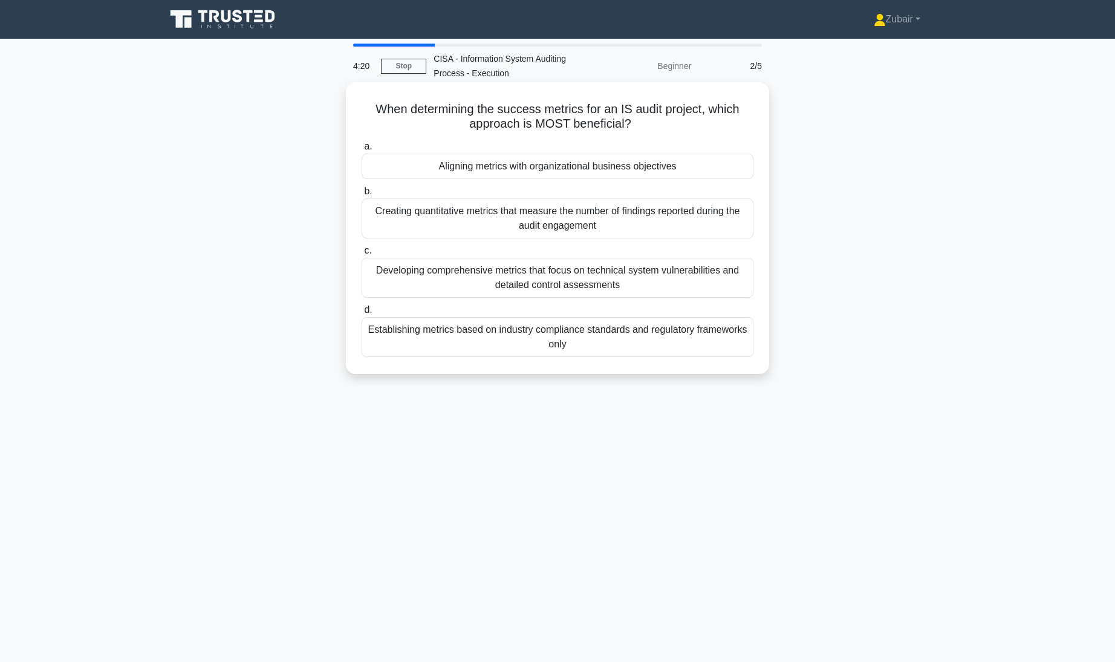
click at [642, 159] on div "Aligning metrics with organizational business objectives" at bounding box center [558, 166] width 392 height 25
click at [362, 151] on input "a. Aligning metrics with organizational business objectives" at bounding box center [362, 147] width 0 height 8
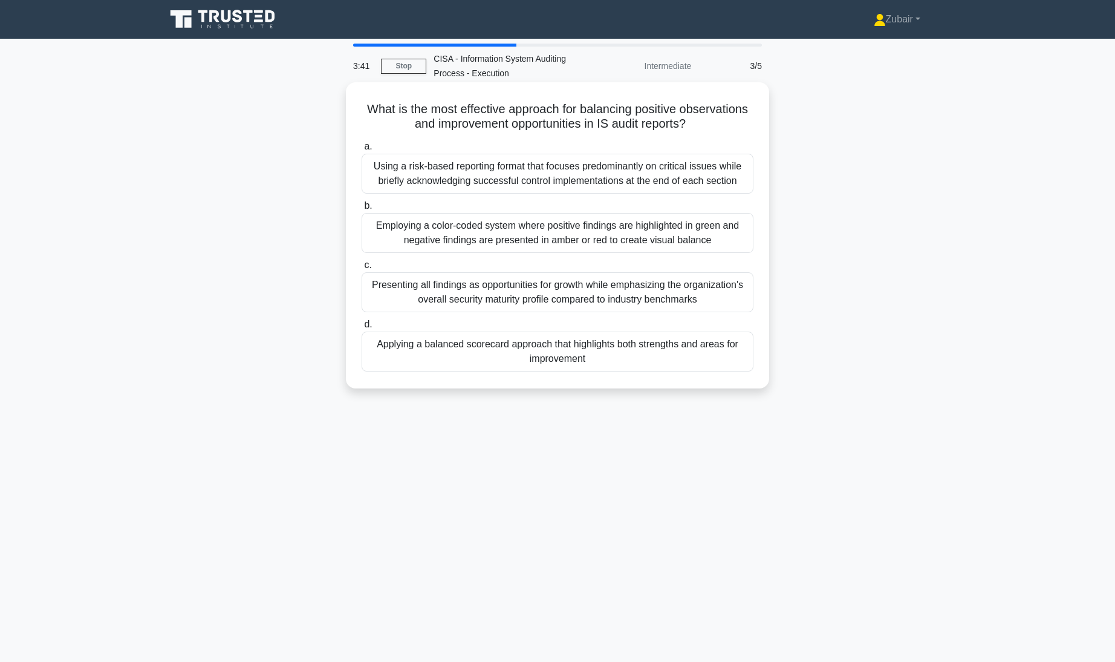
click at [712, 288] on div "Presenting all findings as opportunities for growth while emphasizing the organ…" at bounding box center [558, 292] width 392 height 40
click at [362, 269] on input "c. Presenting all findings as opportunities for growth while emphasizing the or…" at bounding box center [362, 265] width 0 height 8
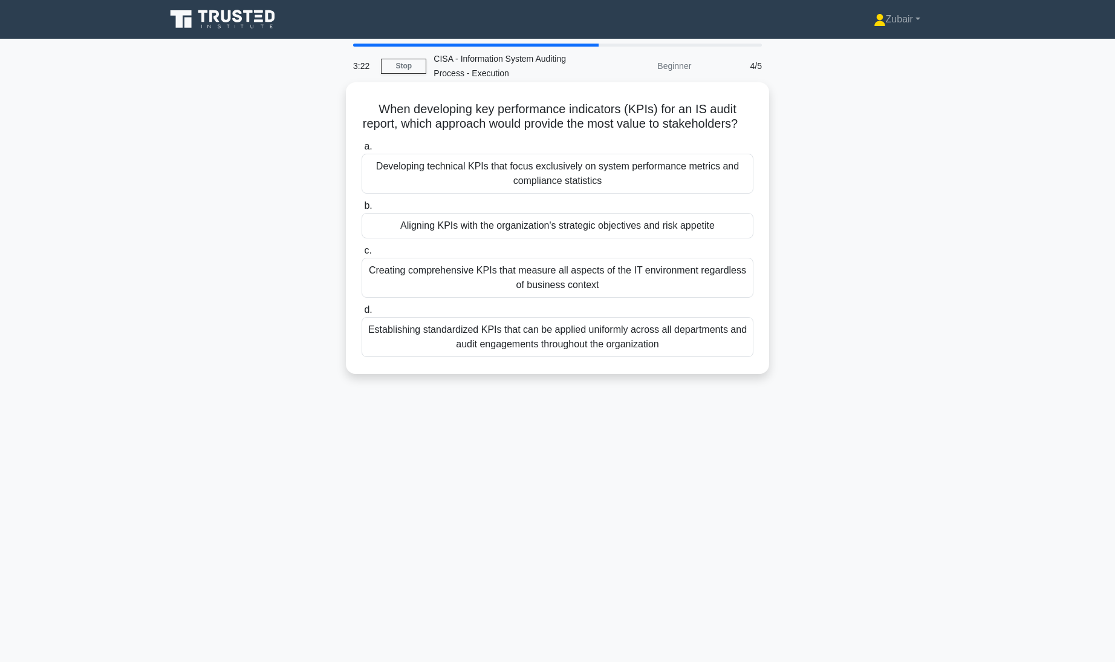
click at [728, 238] on div "Aligning KPIs with the organization's strategic objectives and risk appetite" at bounding box center [558, 225] width 392 height 25
click at [362, 210] on input "b. Aligning KPIs with the organization's strategic objectives and risk appetite" at bounding box center [362, 206] width 0 height 8
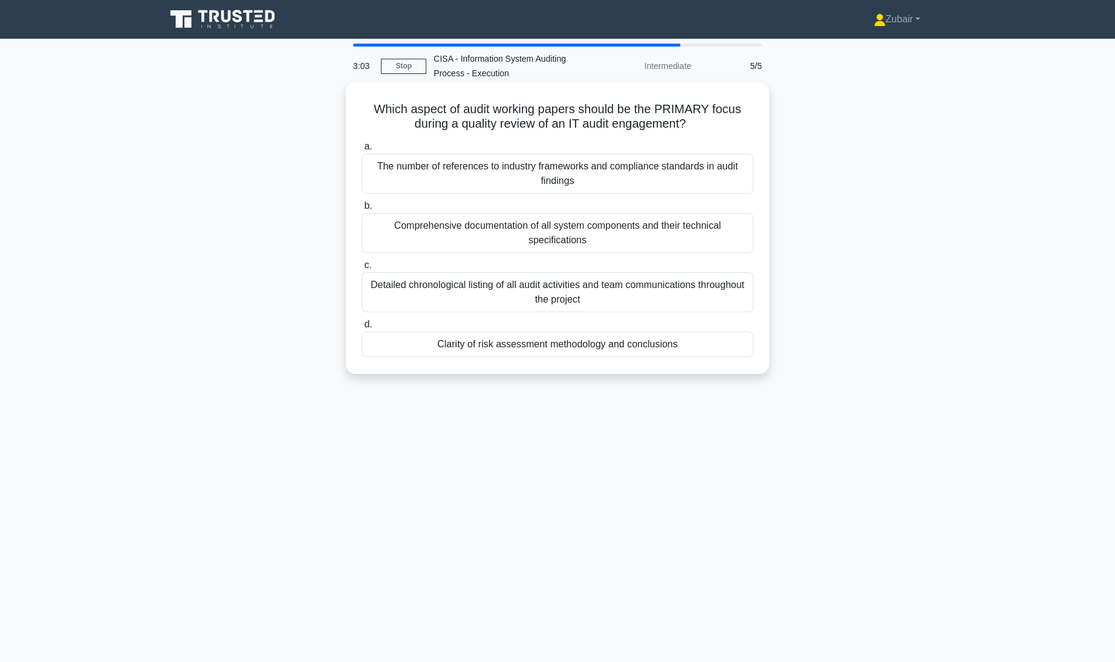
click at [729, 349] on div "Clarity of risk assessment methodology and conclusions" at bounding box center [558, 343] width 392 height 25
click at [362, 328] on input "d. Clarity of risk assessment methodology and conclusions" at bounding box center [362, 324] width 0 height 8
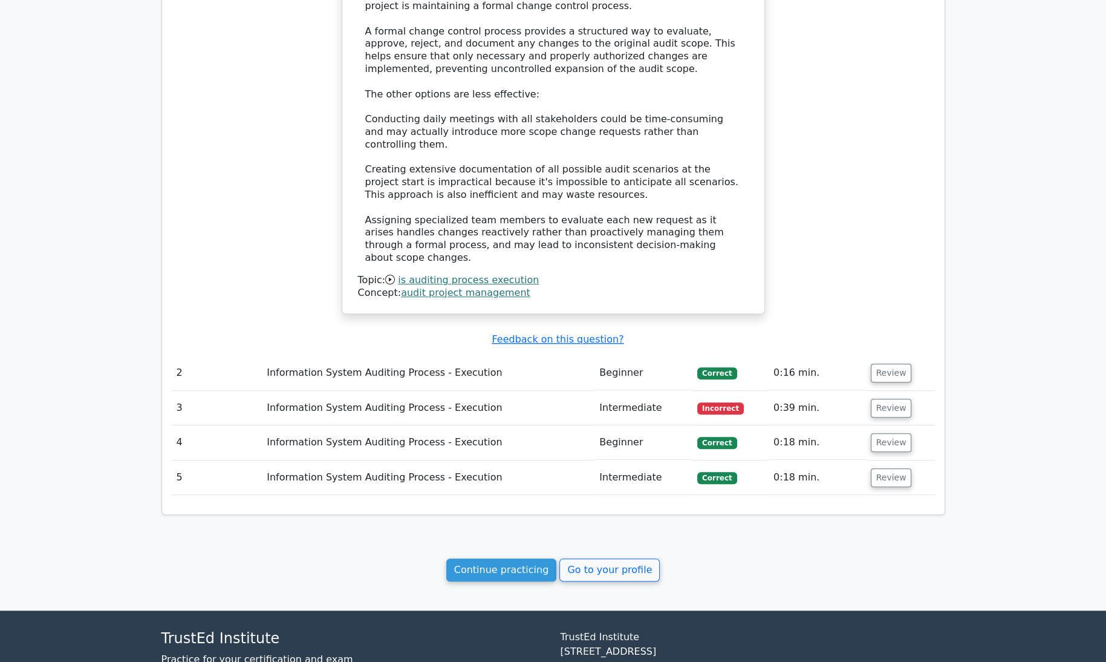
scroll to position [974, 0]
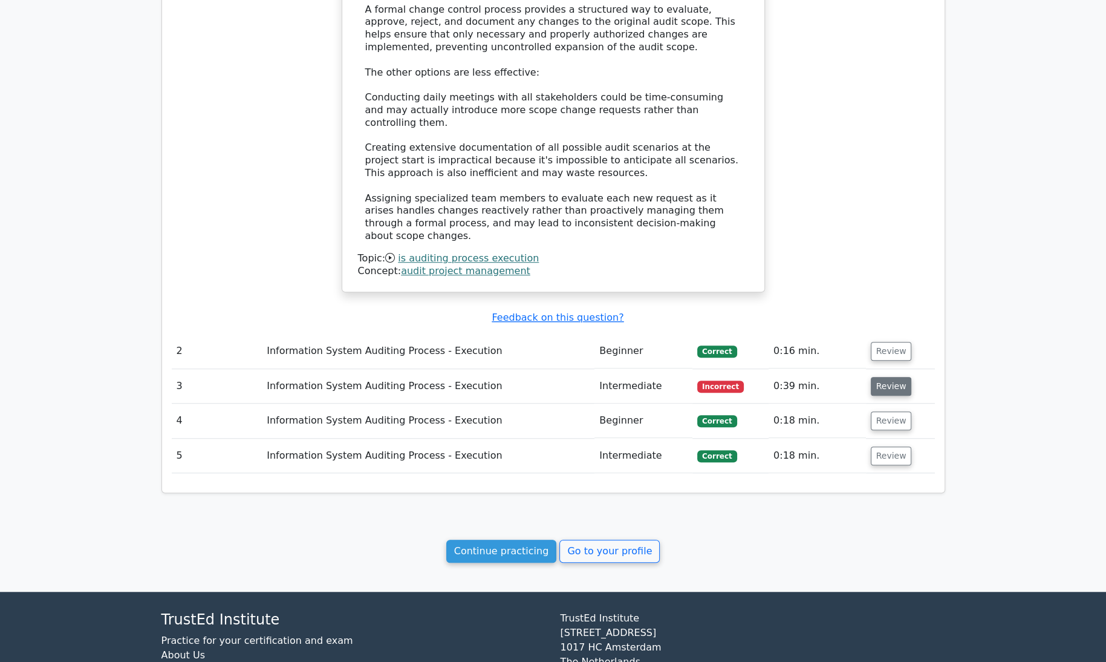
click at [893, 377] on button "Review" at bounding box center [891, 386] width 41 height 19
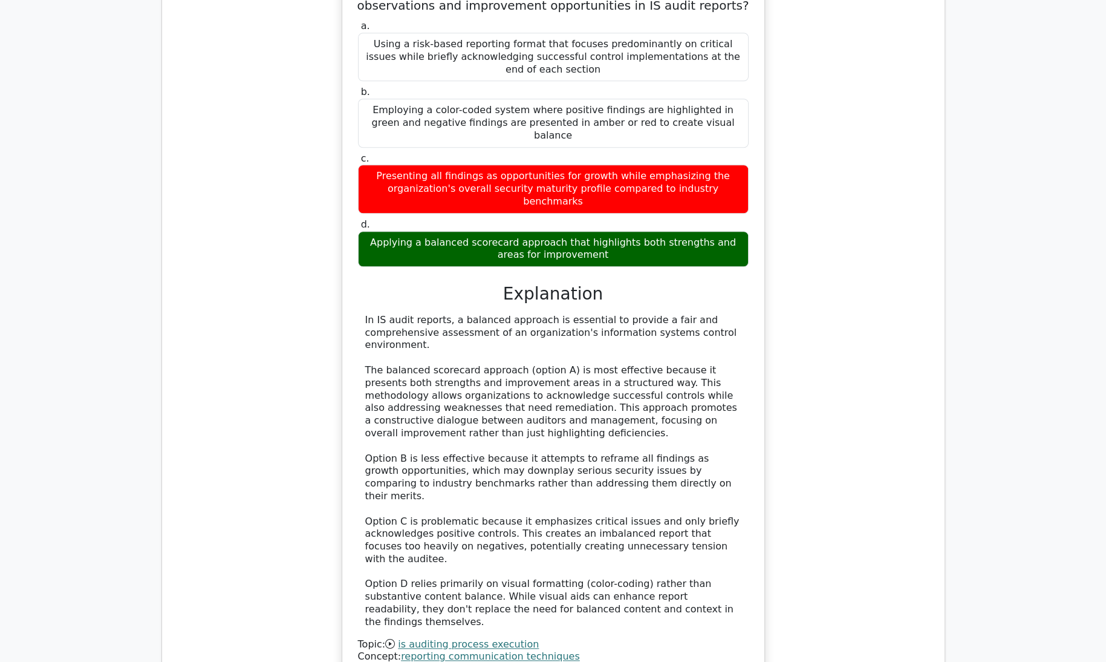
scroll to position [1681, 0]
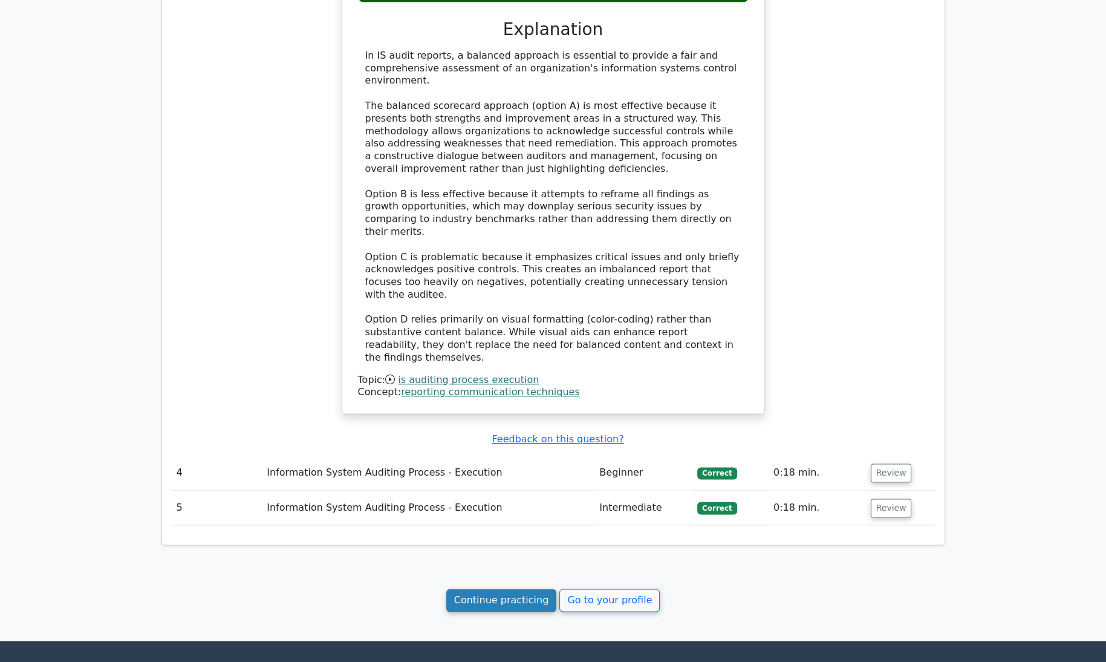
click at [496, 588] on link "Continue practicing" at bounding box center [501, 599] width 111 height 23
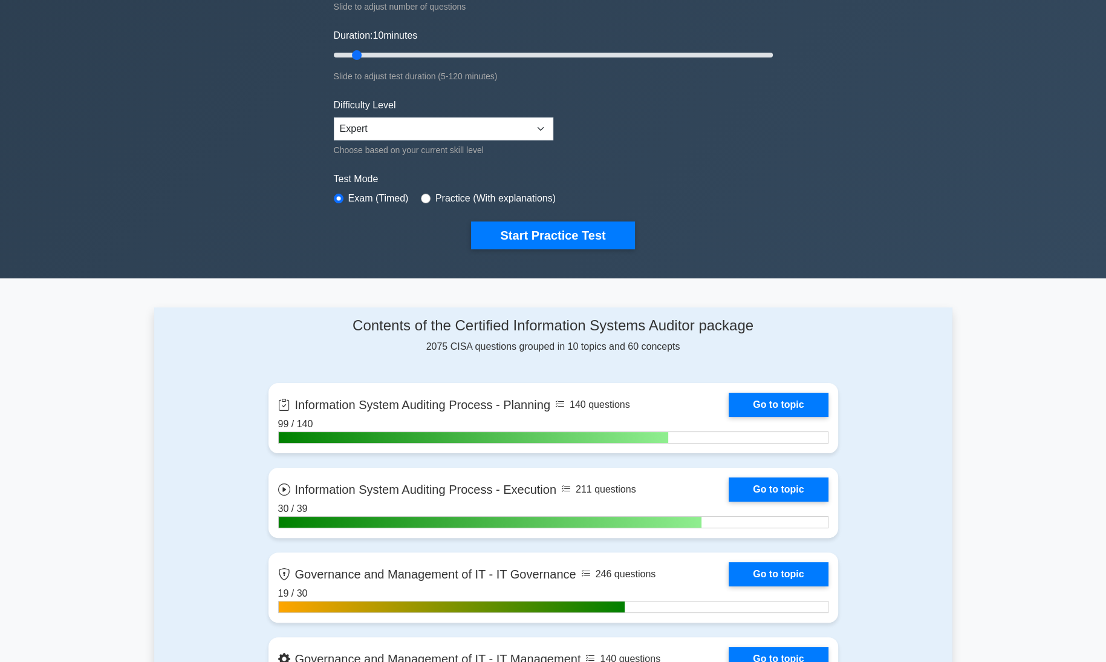
scroll to position [370, 0]
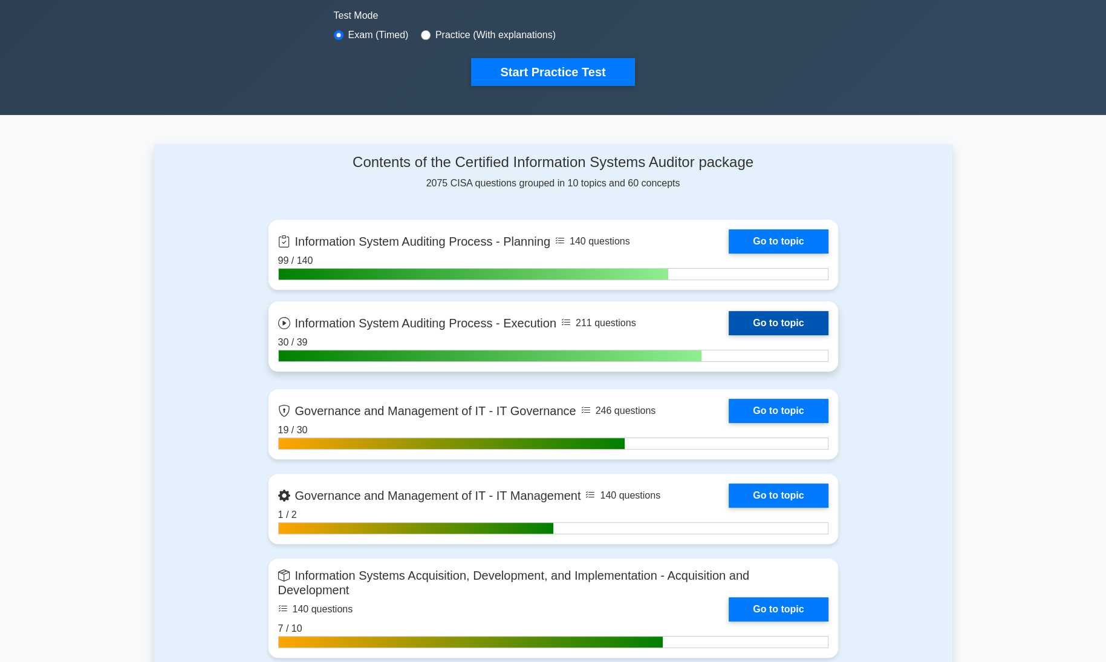
click at [814, 317] on link "Go to topic" at bounding box center [778, 323] width 99 height 24
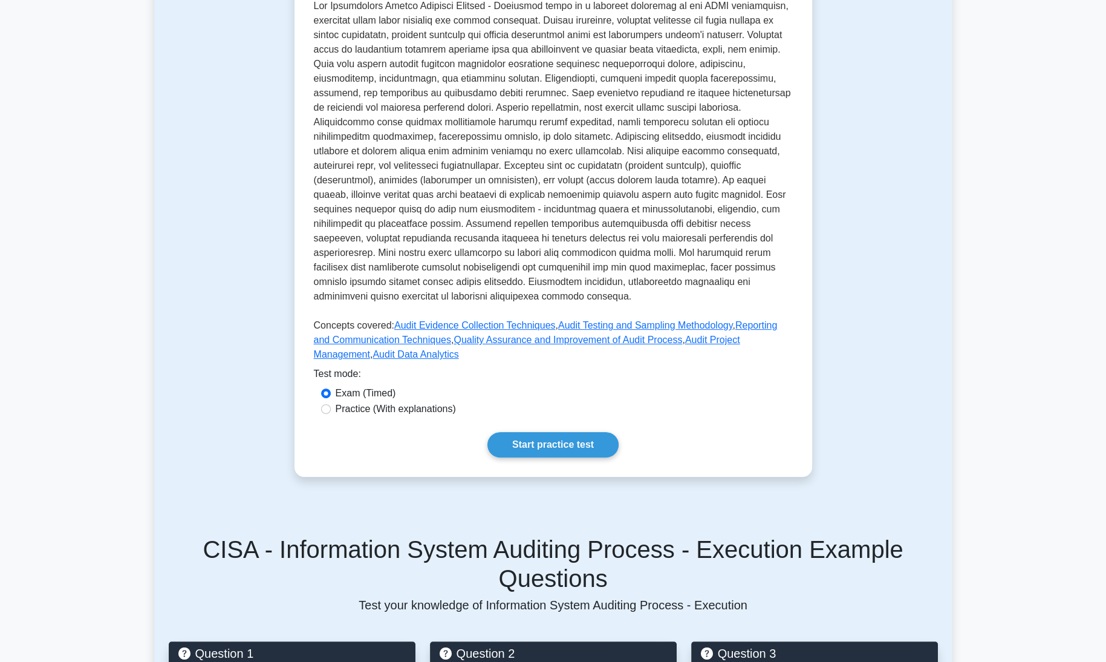
scroll to position [334, 0]
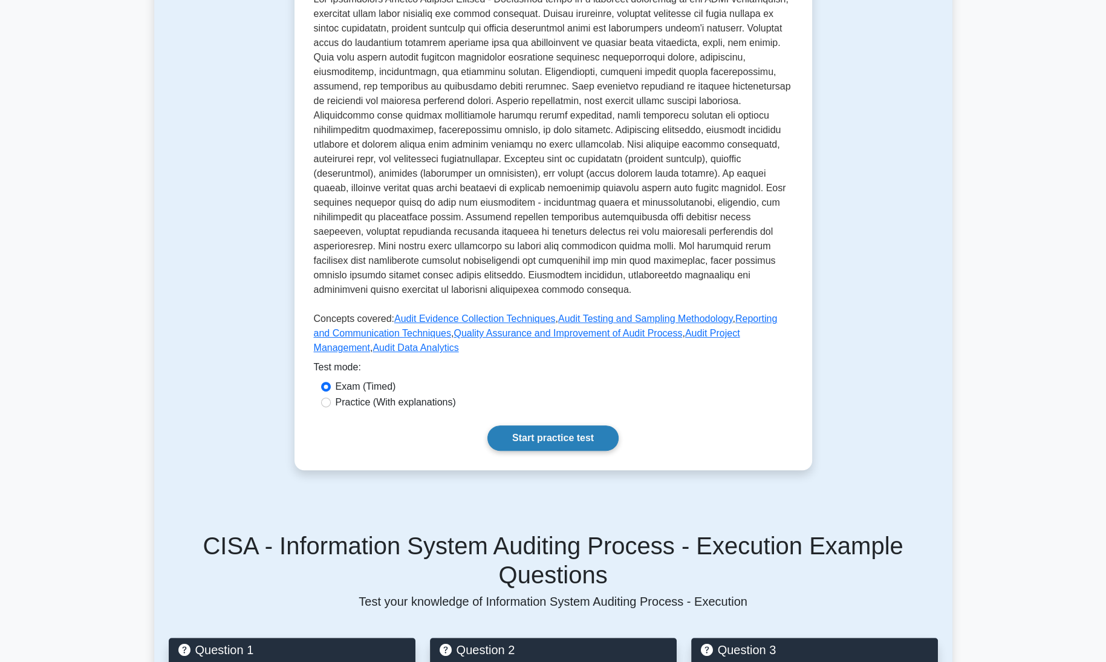
click at [588, 425] on link "Start practice test" at bounding box center [552, 437] width 131 height 25
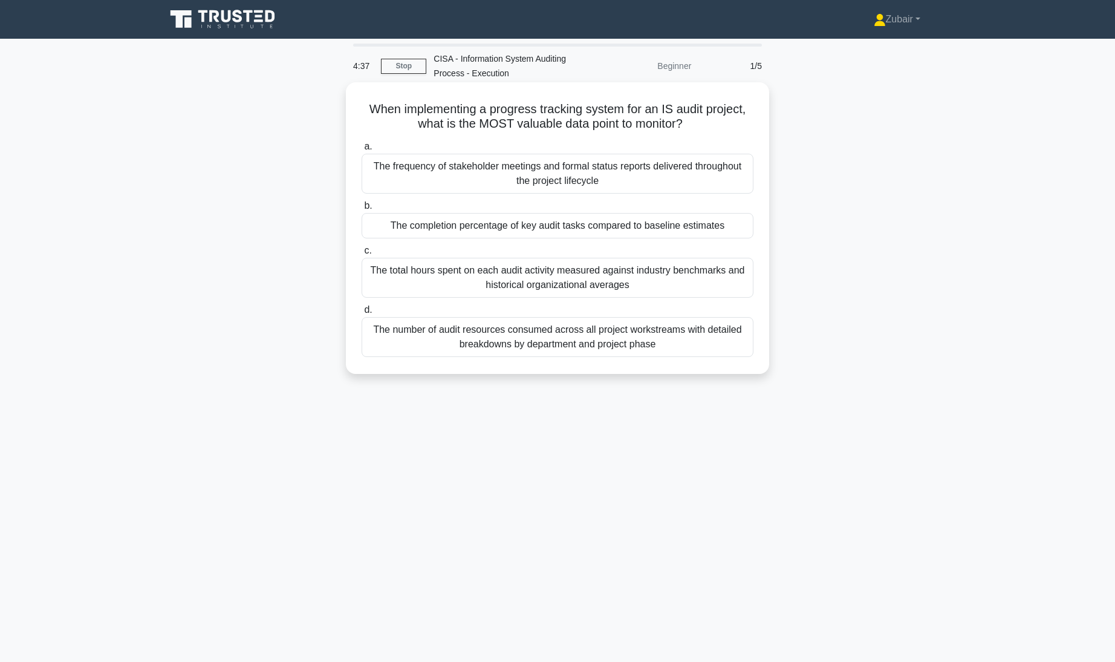
click at [712, 227] on div "The completion percentage of key audit tasks compared to baseline estimates" at bounding box center [558, 225] width 392 height 25
click at [362, 210] on input "b. The completion percentage of key audit tasks compared to baseline estimates" at bounding box center [362, 206] width 0 height 8
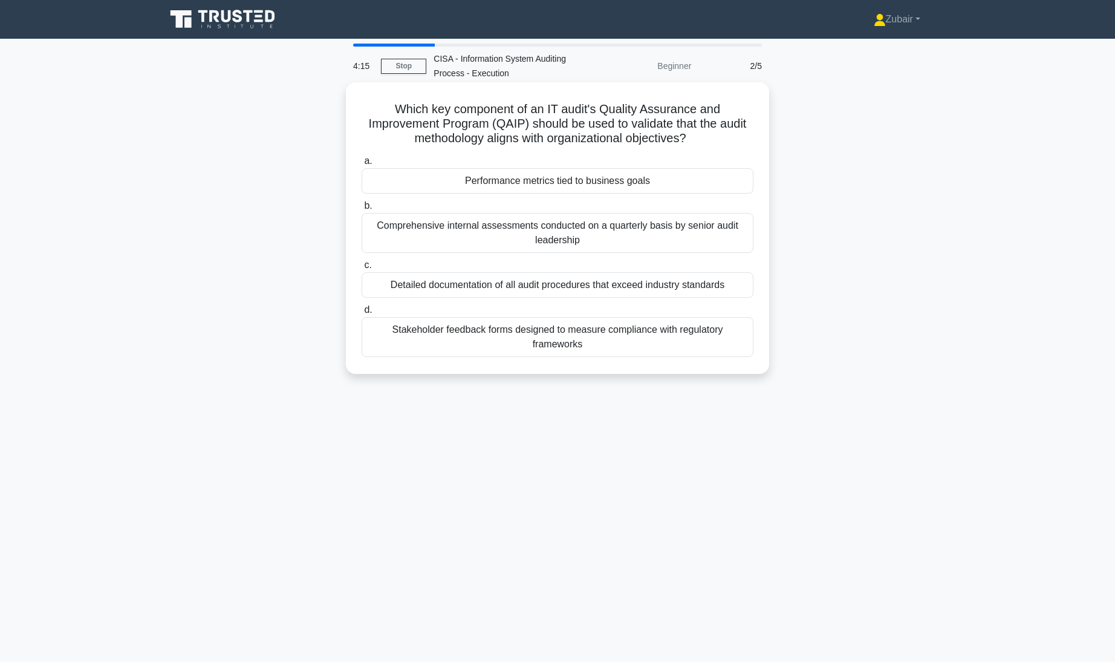
click at [711, 285] on div "Detailed documentation of all audit procedures that exceed industry standards" at bounding box center [558, 284] width 392 height 25
click at [362, 269] on input "c. Detailed documentation of all audit procedures that exceed industry standards" at bounding box center [362, 265] width 0 height 8
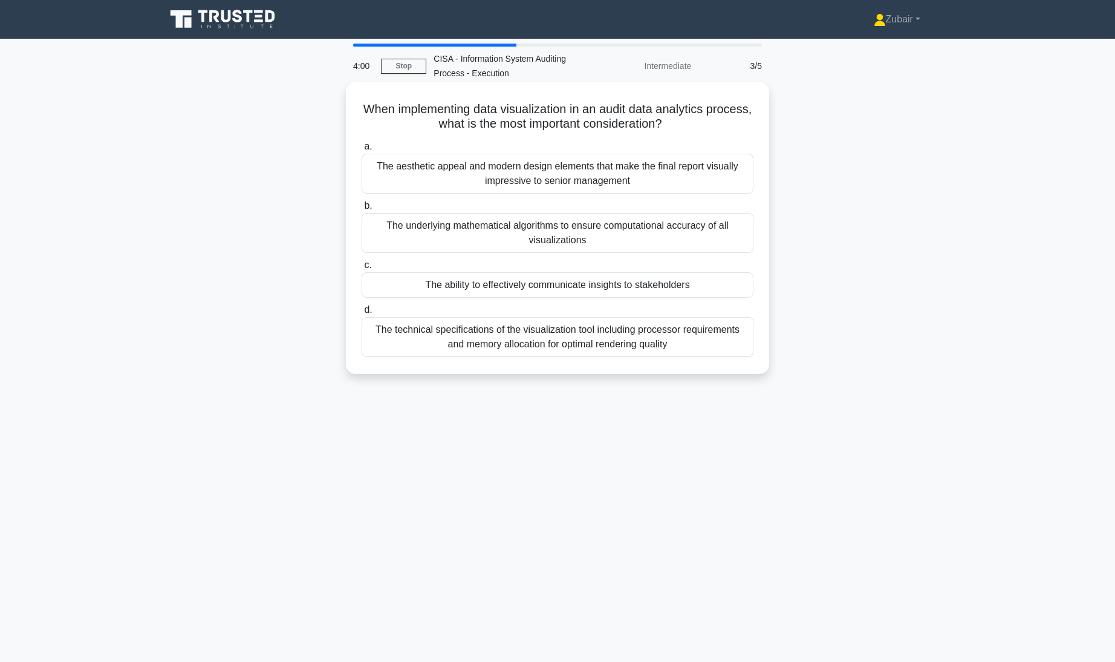
click at [701, 278] on div "The ability to effectively communicate insights to stakeholders" at bounding box center [558, 284] width 392 height 25
click at [362, 269] on input "c. The ability to effectively communicate insights to stakeholders" at bounding box center [362, 265] width 0 height 8
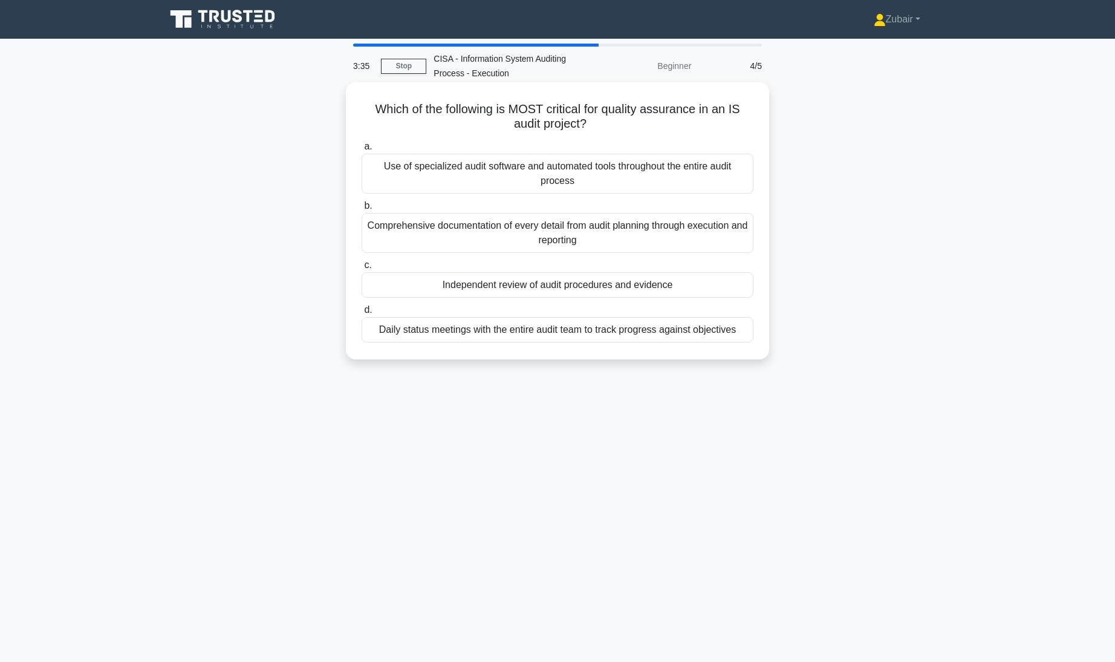
click at [686, 236] on div "Comprehensive documentation of every detail from audit planning through executi…" at bounding box center [558, 233] width 392 height 40
click at [362, 210] on input "b. Comprehensive documentation of every detail from audit planning through exec…" at bounding box center [362, 206] width 0 height 8
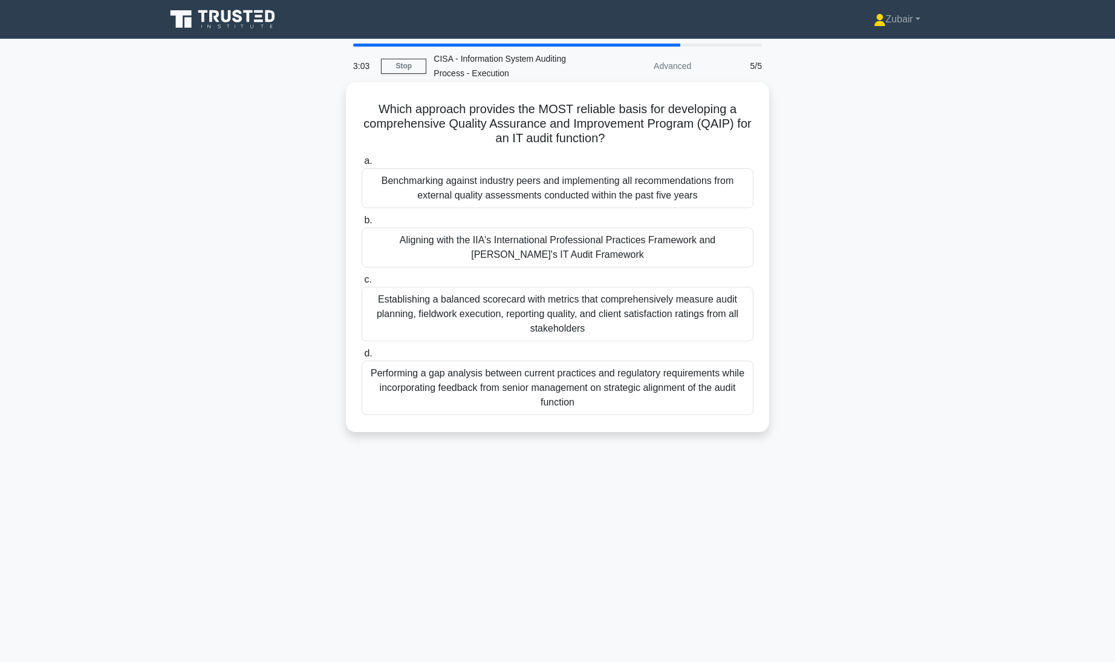
click at [698, 390] on div "Performing a gap analysis between current practices and regulatory requirements…" at bounding box center [558, 387] width 392 height 54
click at [362, 357] on input "d. Performing a gap analysis between current practices and regulatory requireme…" at bounding box center [362, 353] width 0 height 8
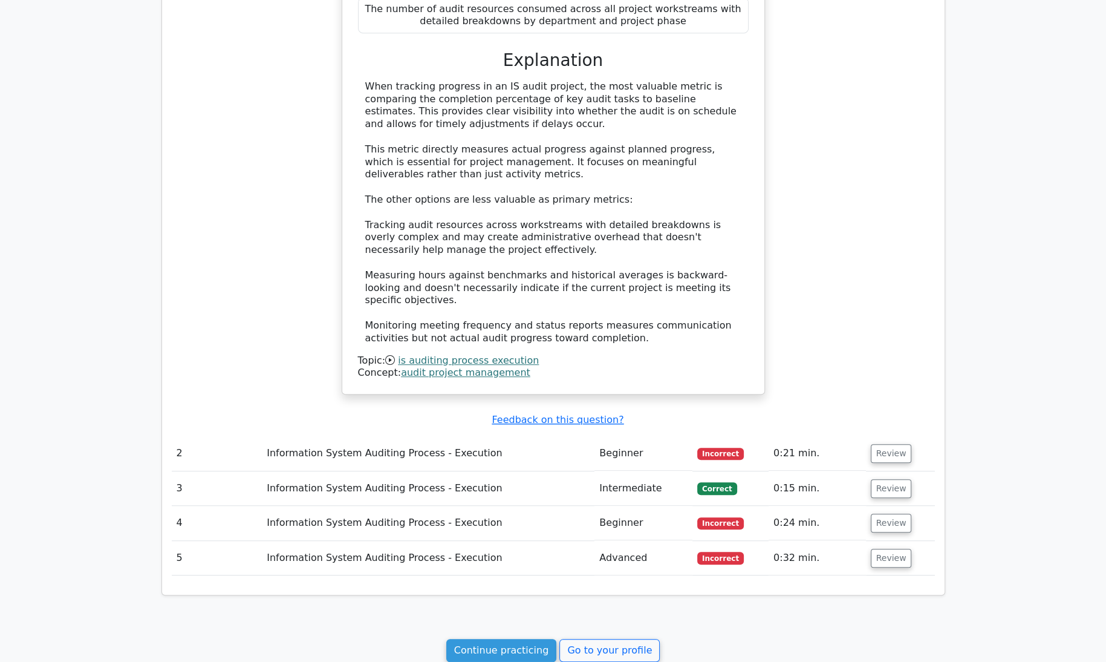
scroll to position [888, 0]
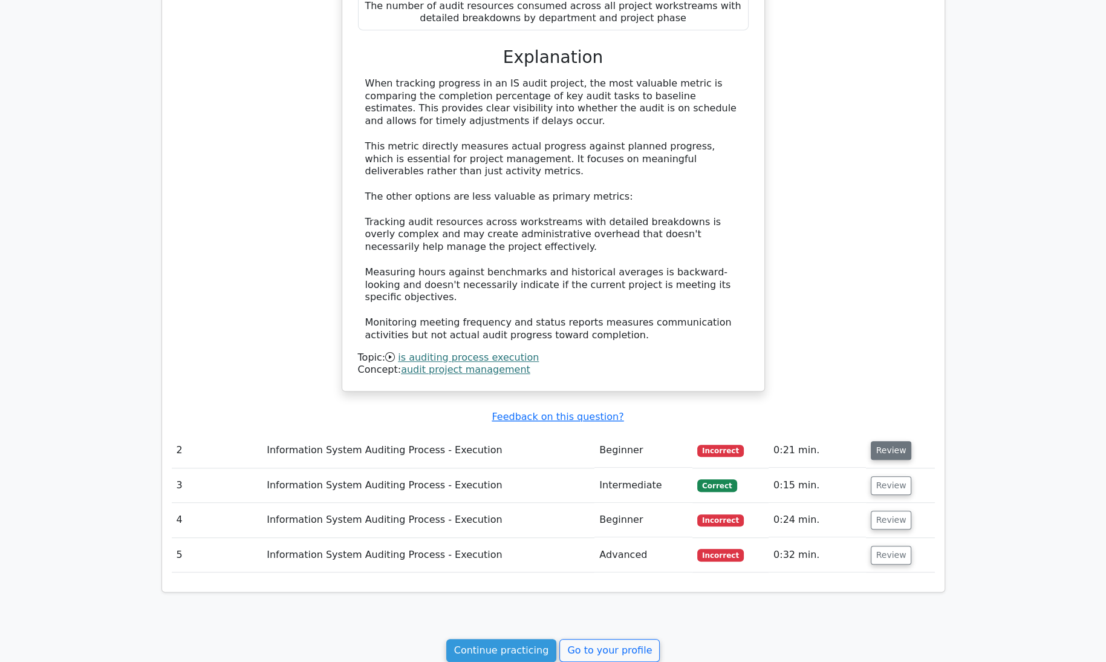
click at [890, 441] on button "Review" at bounding box center [891, 450] width 41 height 19
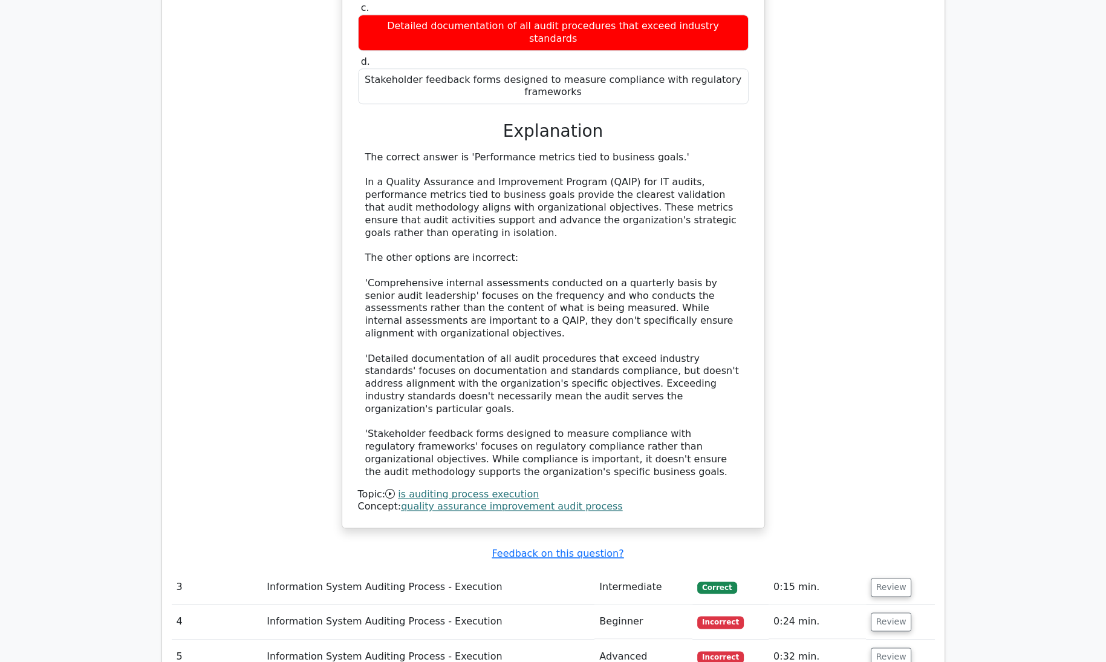
scroll to position [1669, 0]
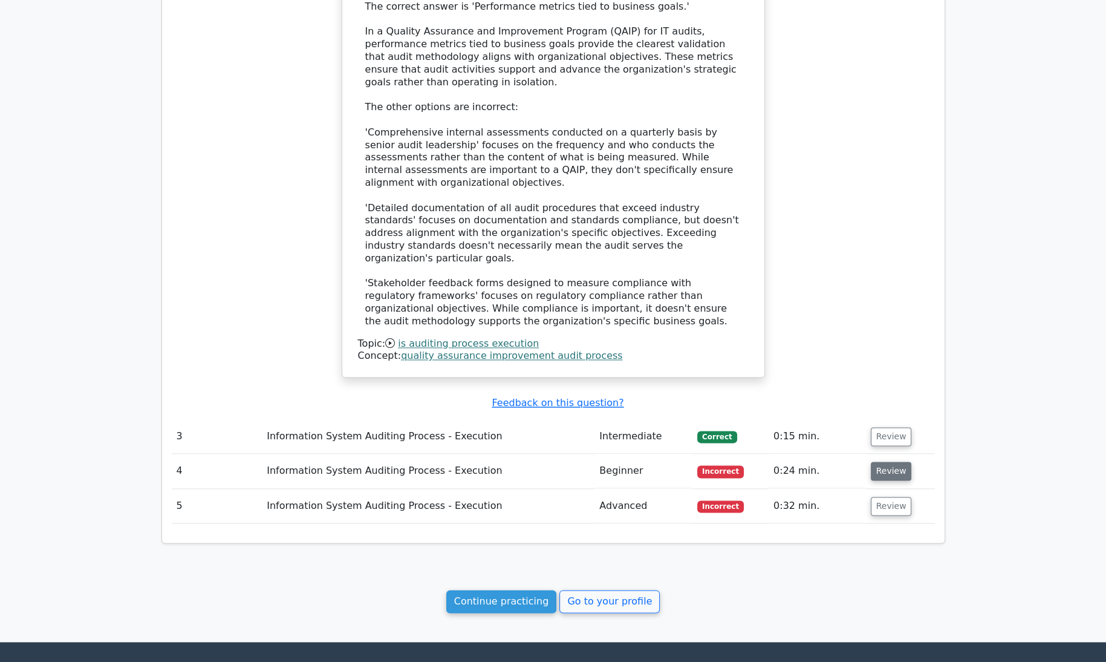
click at [888, 461] on button "Review" at bounding box center [891, 470] width 41 height 19
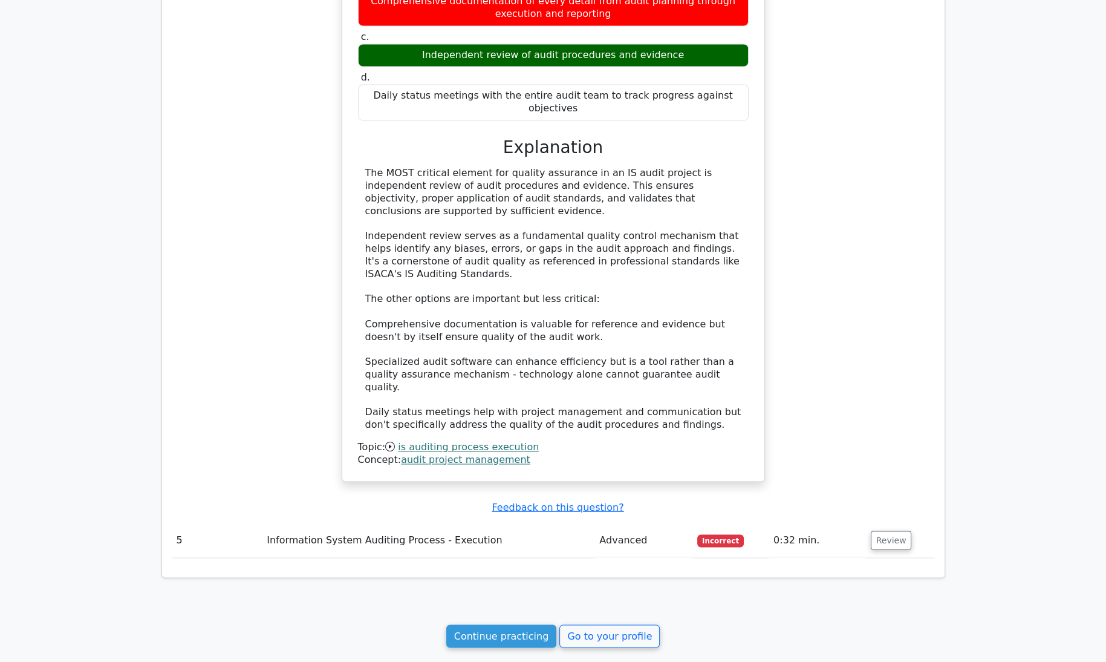
scroll to position [2297, 0]
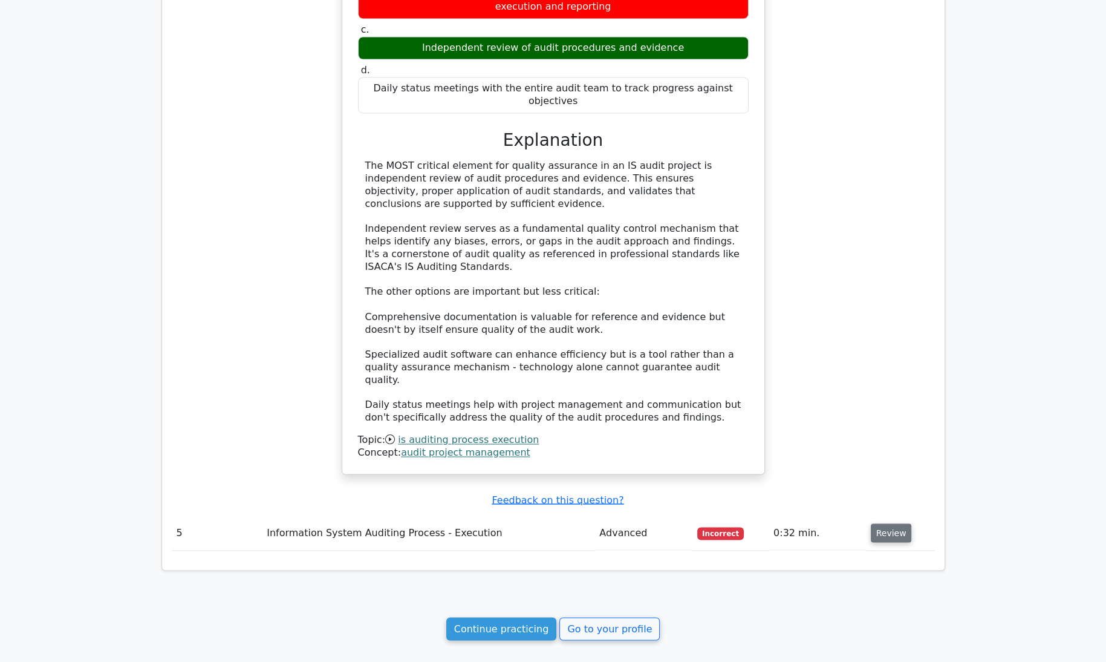
click at [876, 523] on button "Review" at bounding box center [891, 532] width 41 height 19
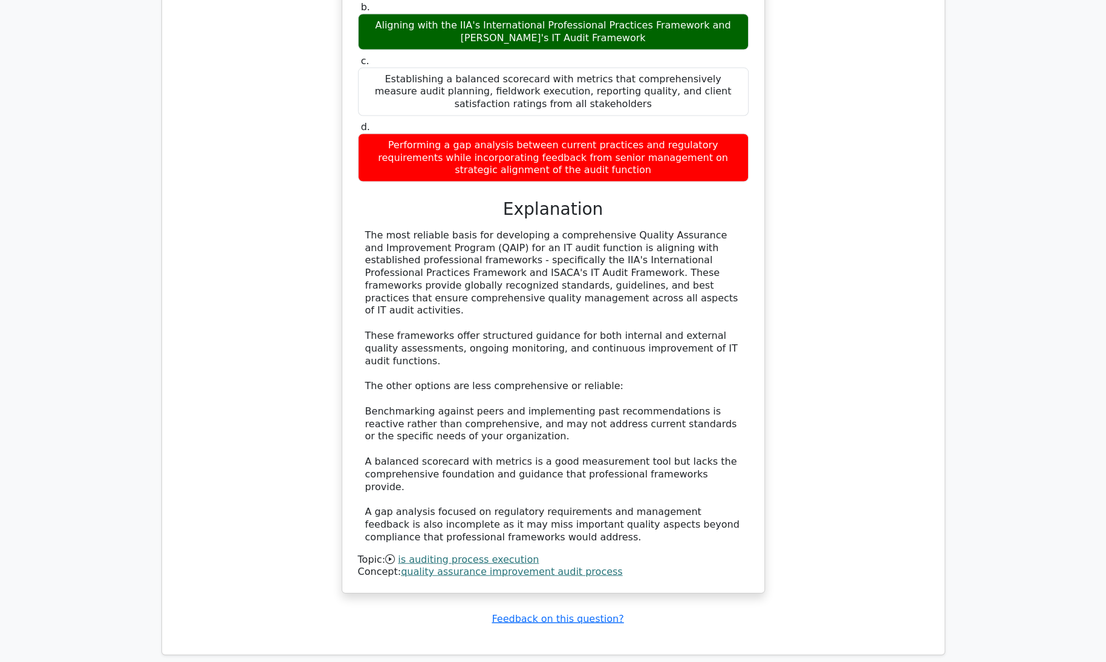
scroll to position [3056, 0]
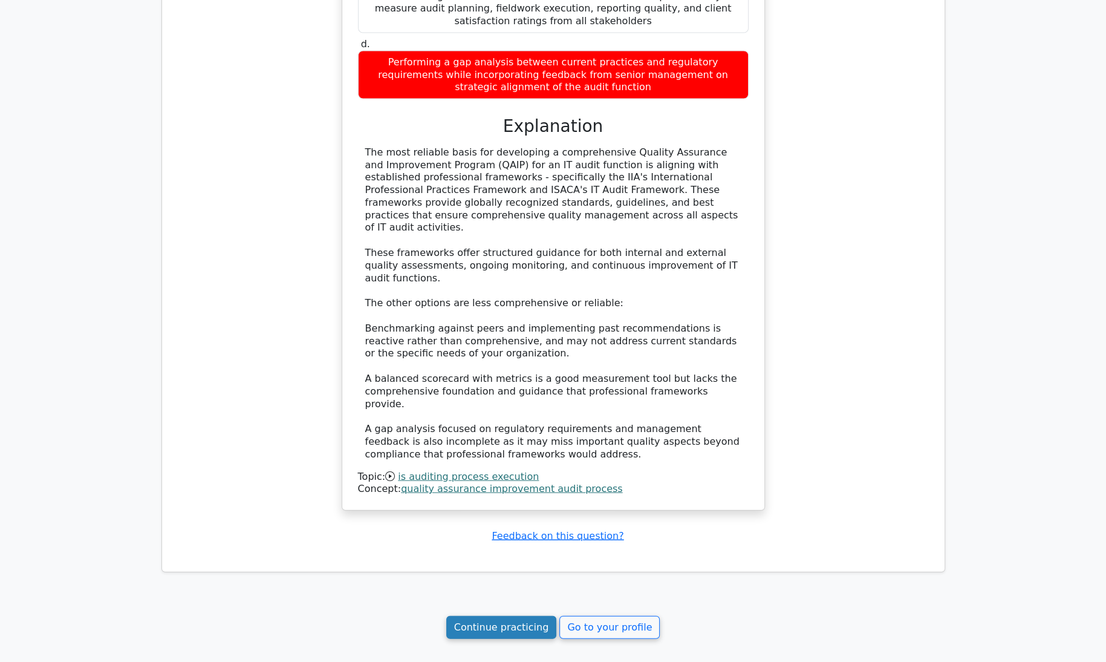
click at [516, 616] on link "Continue practicing" at bounding box center [501, 627] width 111 height 23
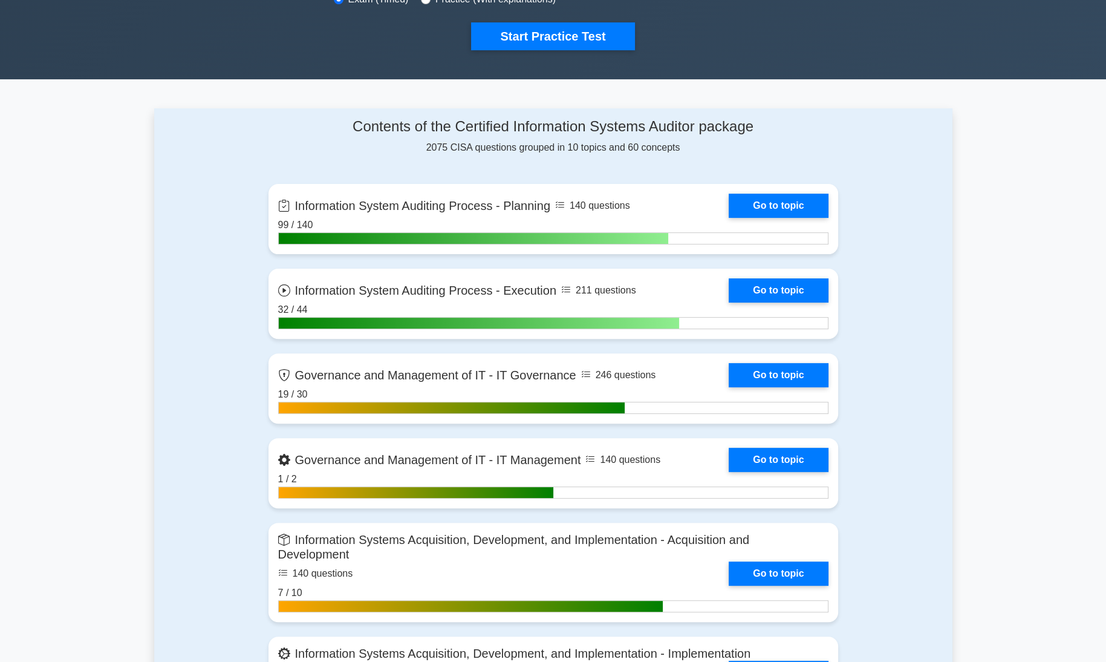
scroll to position [406, 0]
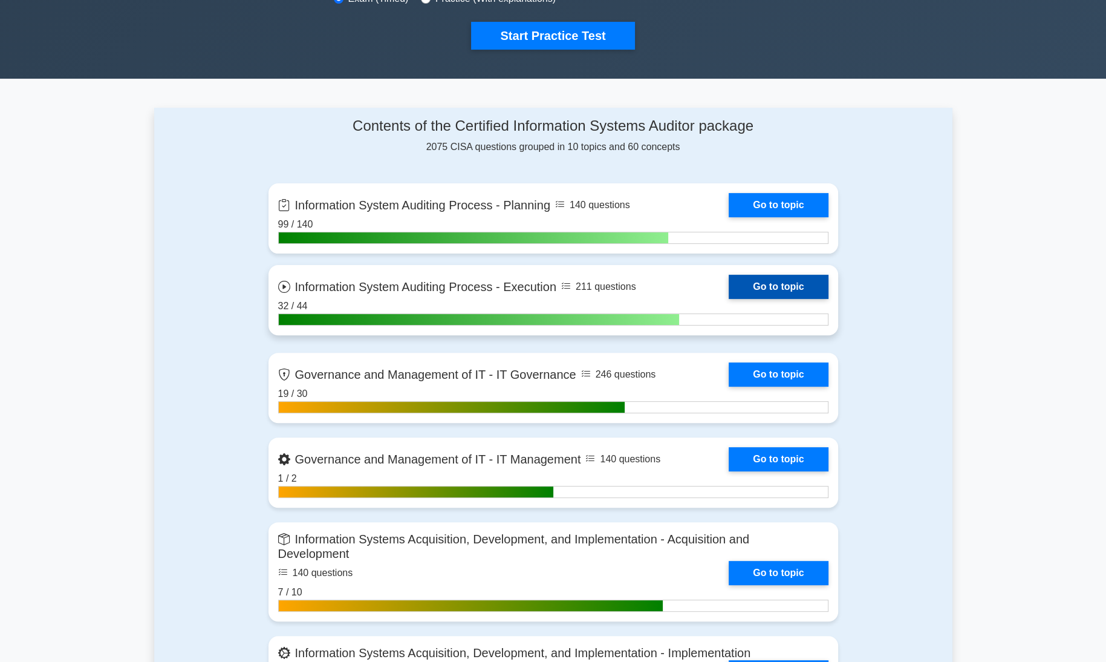
click at [764, 282] on link "Go to topic" at bounding box center [778, 287] width 99 height 24
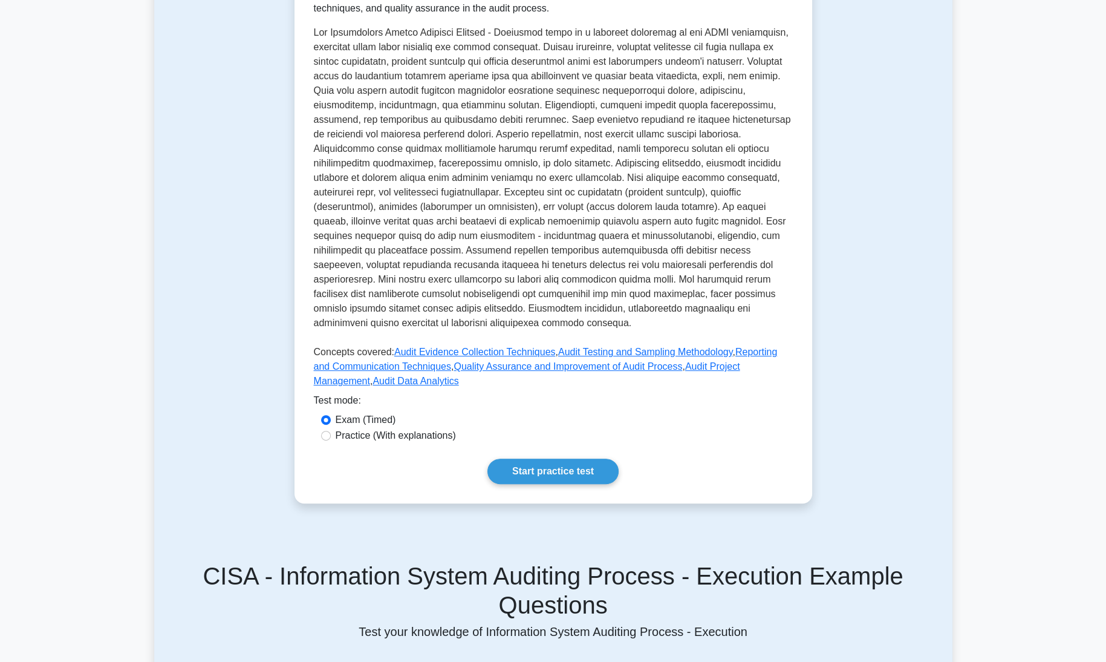
scroll to position [316, 0]
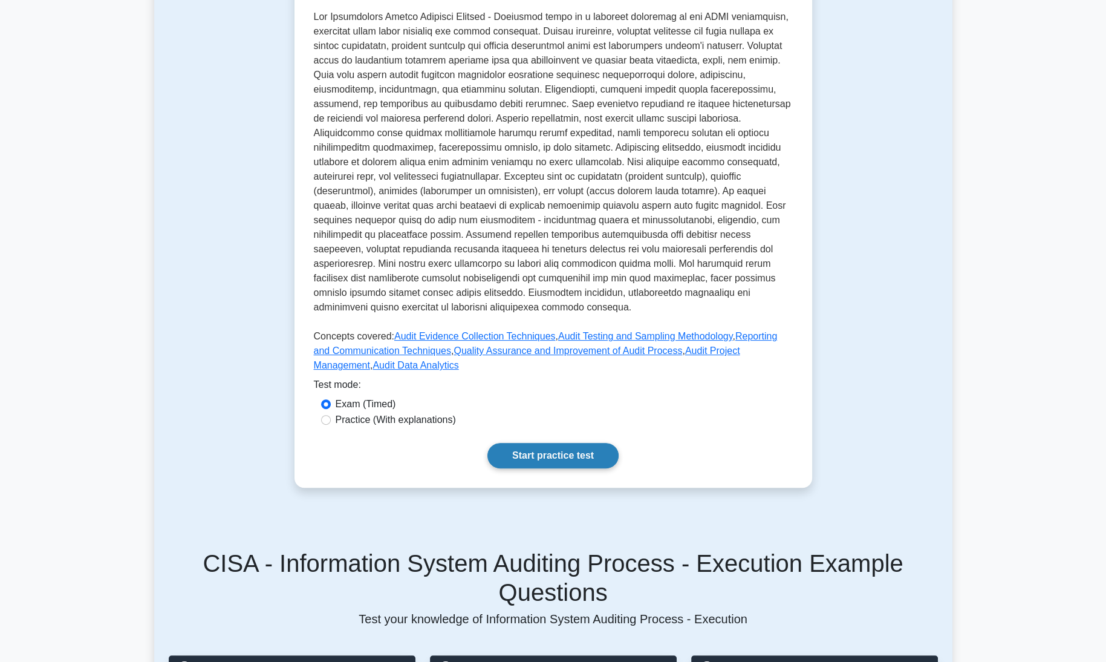
click at [551, 443] on link "Start practice test" at bounding box center [552, 455] width 131 height 25
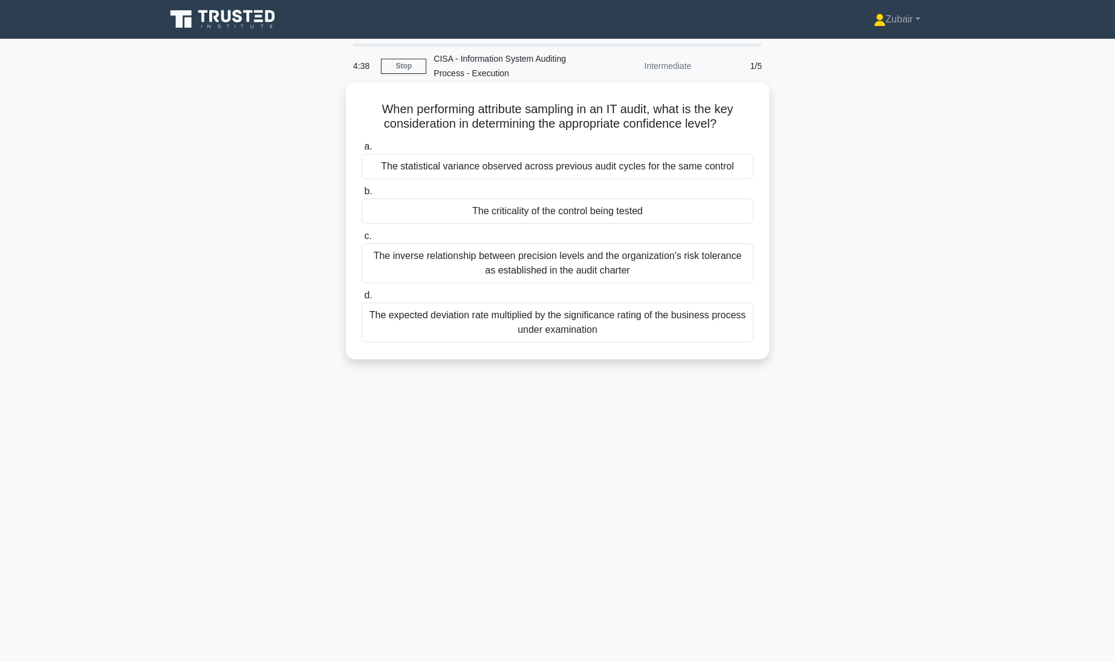
click at [607, 216] on div "The criticality of the control being tested" at bounding box center [558, 210] width 392 height 25
click at [362, 195] on input "b. The criticality of the control being tested" at bounding box center [362, 191] width 0 height 8
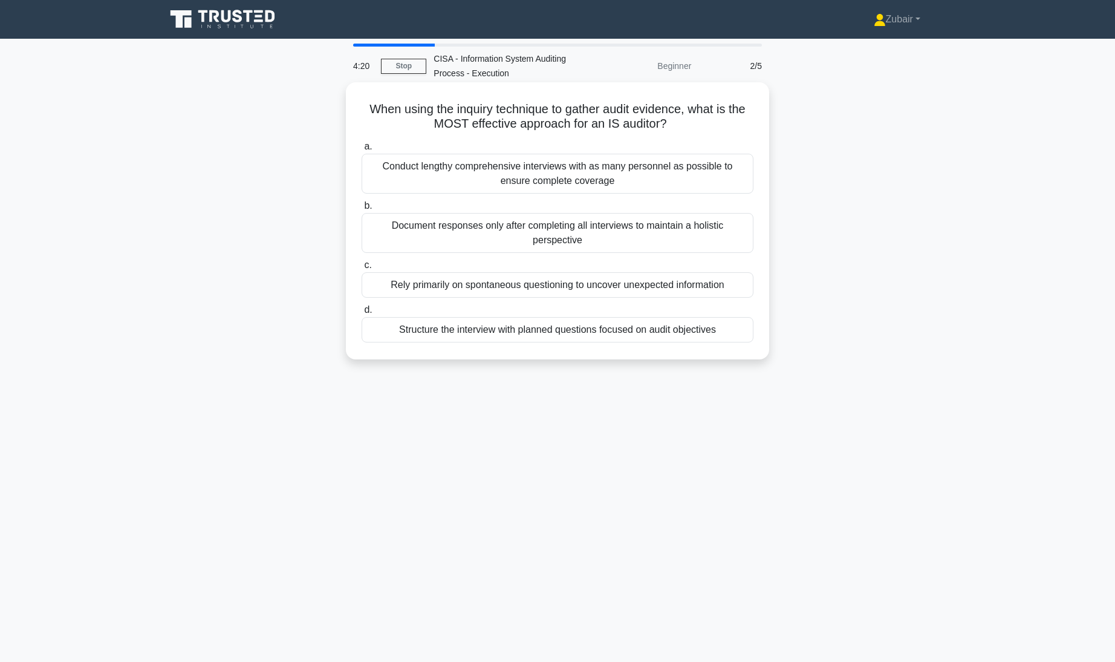
click at [670, 331] on div "Structure the interview with planned questions focused on audit objectives" at bounding box center [558, 329] width 392 height 25
click at [362, 314] on input "d. Structure the interview with planned questions focused on audit objectives" at bounding box center [362, 310] width 0 height 8
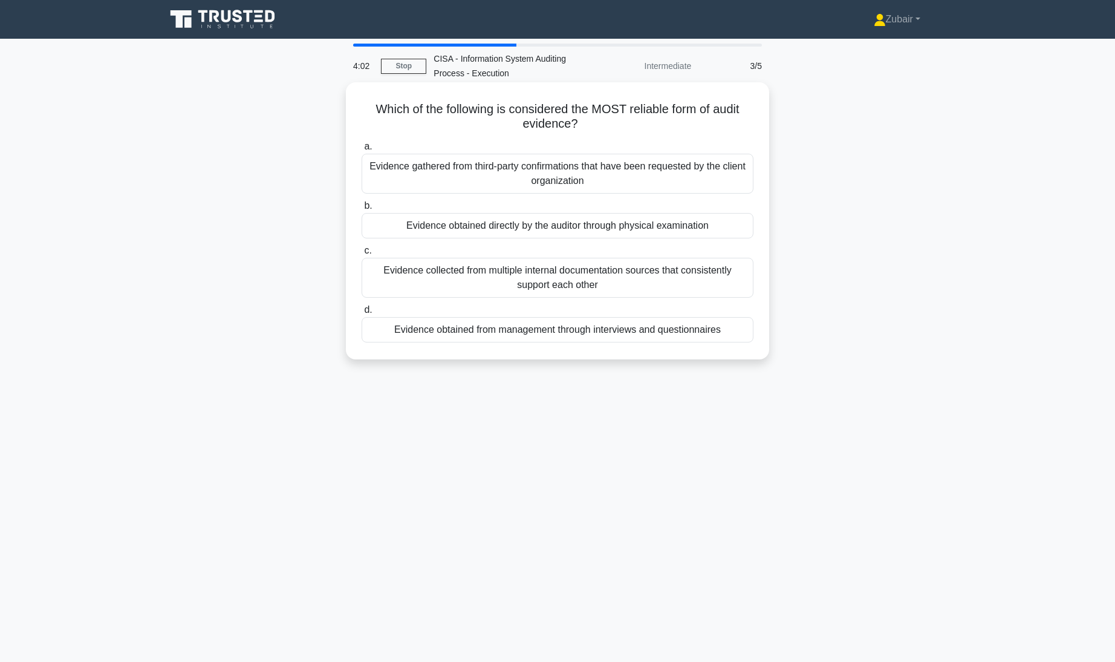
click at [603, 229] on div "Evidence obtained directly by the auditor through physical examination" at bounding box center [558, 225] width 392 height 25
click at [362, 210] on input "b. Evidence obtained directly by the auditor through physical examination" at bounding box center [362, 206] width 0 height 8
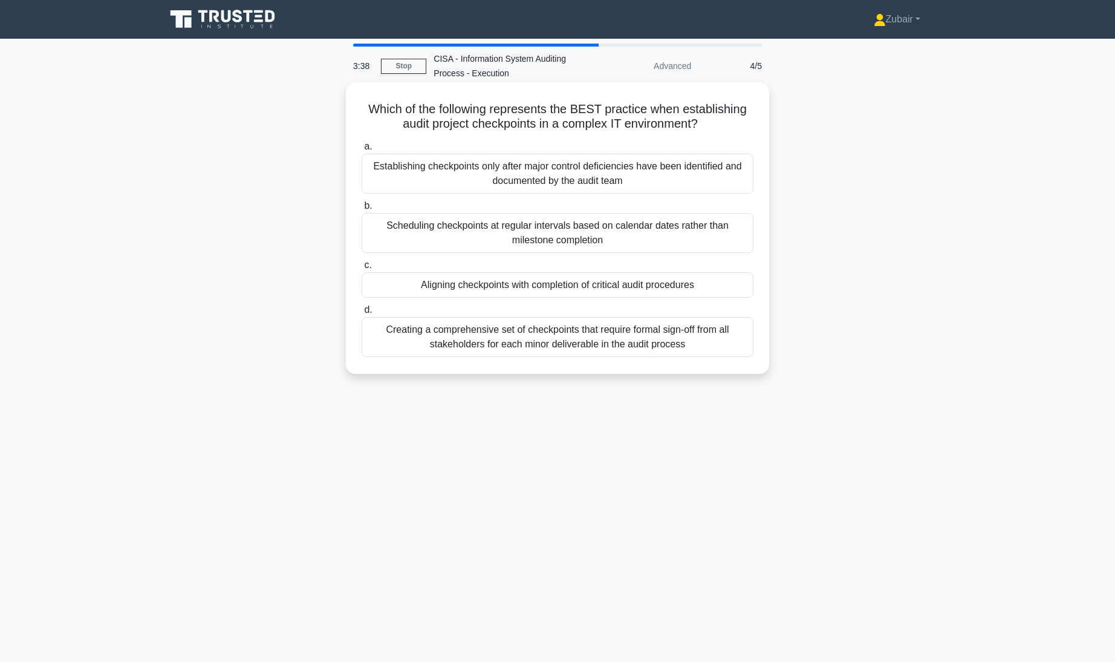
click at [556, 291] on div "Aligning checkpoints with completion of critical audit procedures" at bounding box center [558, 284] width 392 height 25
click at [362, 269] on input "c. Aligning checkpoints with completion of critical audit procedures" at bounding box center [362, 265] width 0 height 8
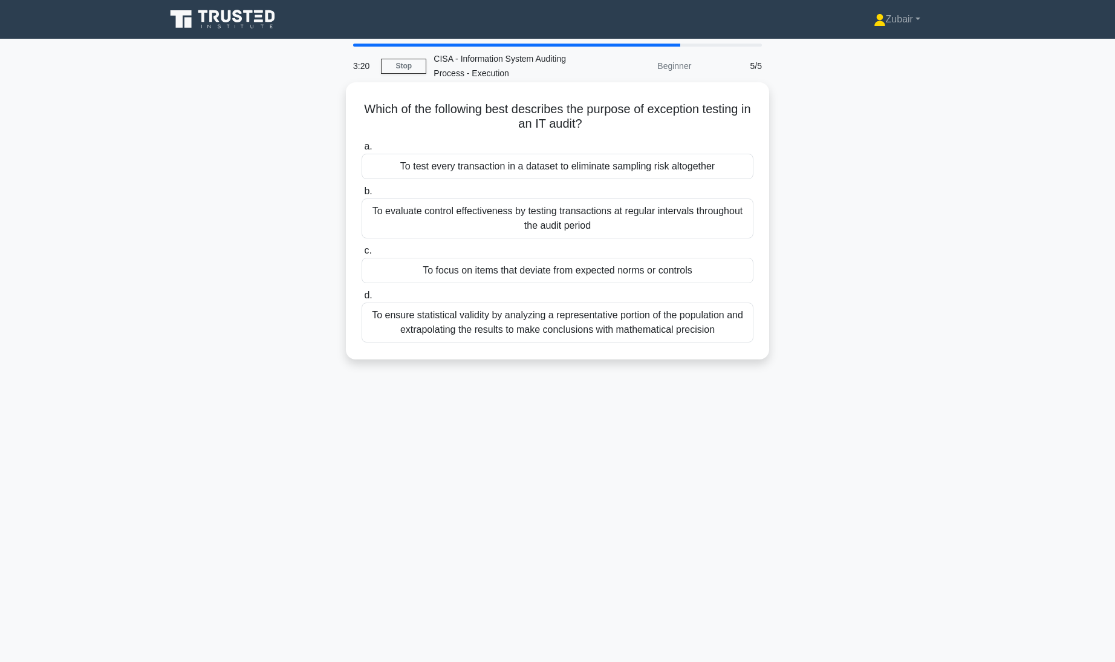
click at [517, 268] on div "To focus on items that deviate from expected norms or controls" at bounding box center [558, 270] width 392 height 25
click at [362, 255] on input "c. To focus on items that deviate from expected norms or controls" at bounding box center [362, 251] width 0 height 8
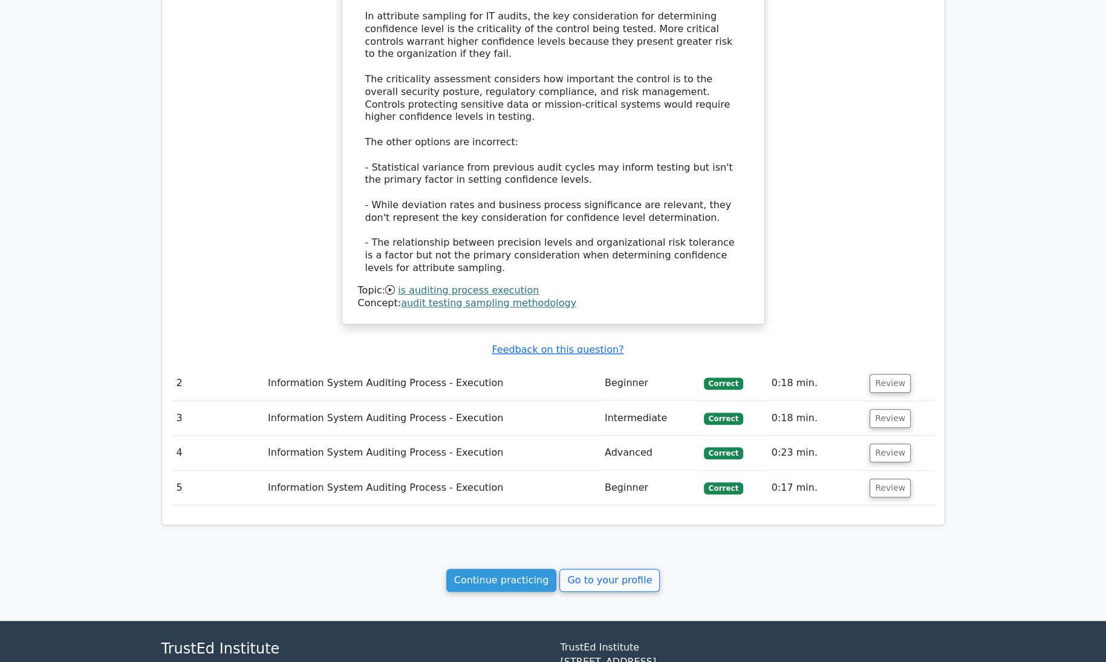
scroll to position [951, 0]
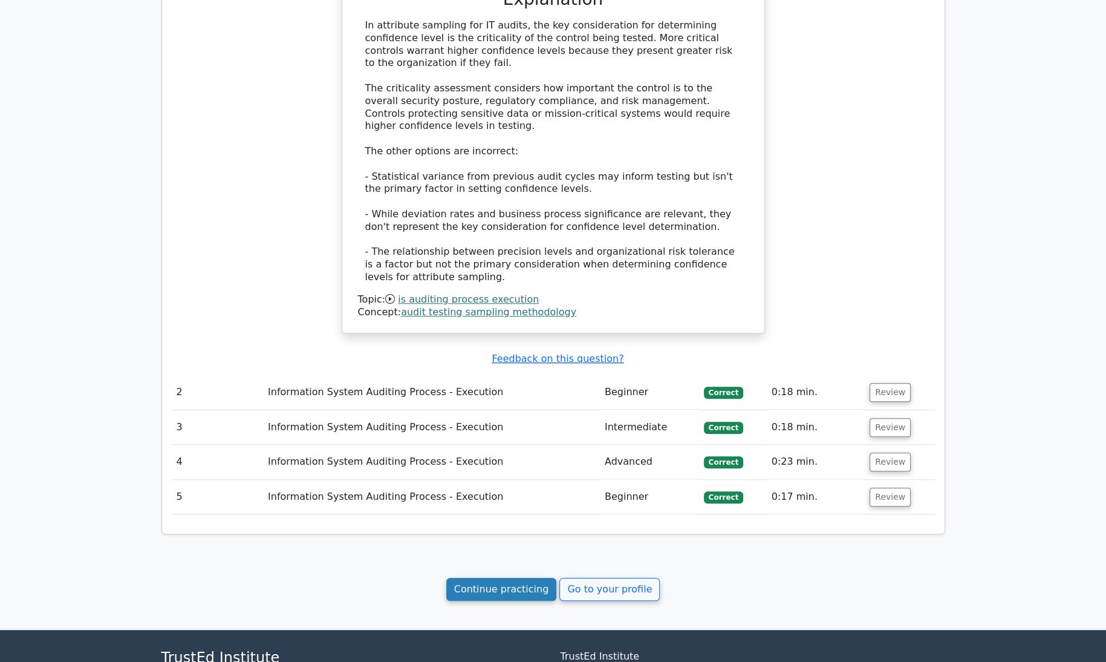
click at [475, 577] on link "Continue practicing" at bounding box center [501, 588] width 111 height 23
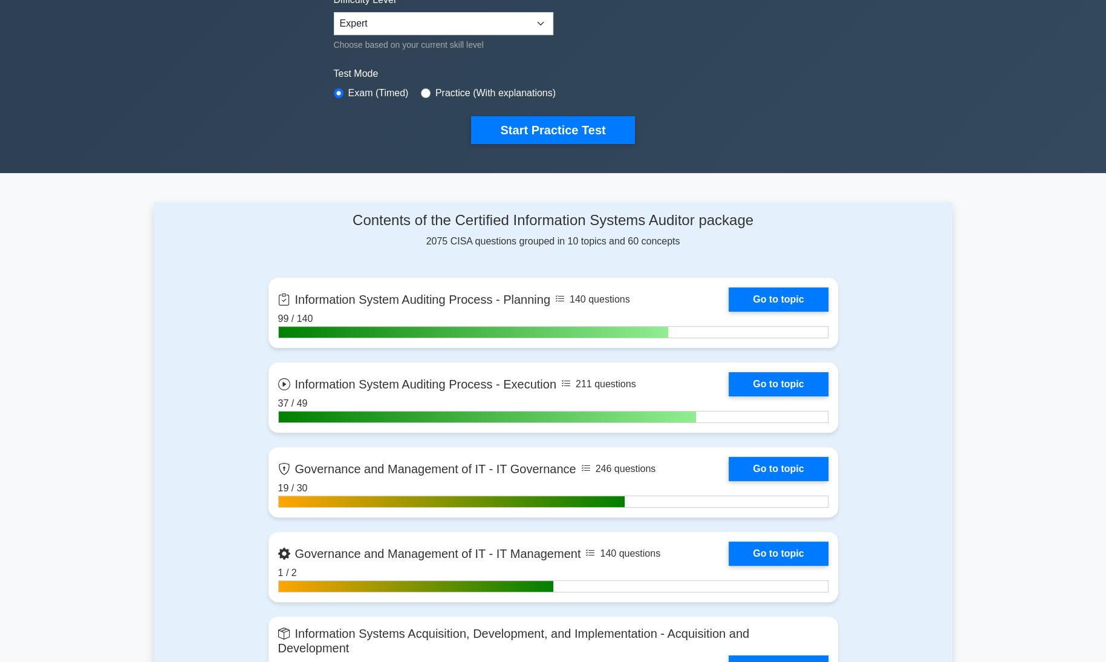
scroll to position [312, 0]
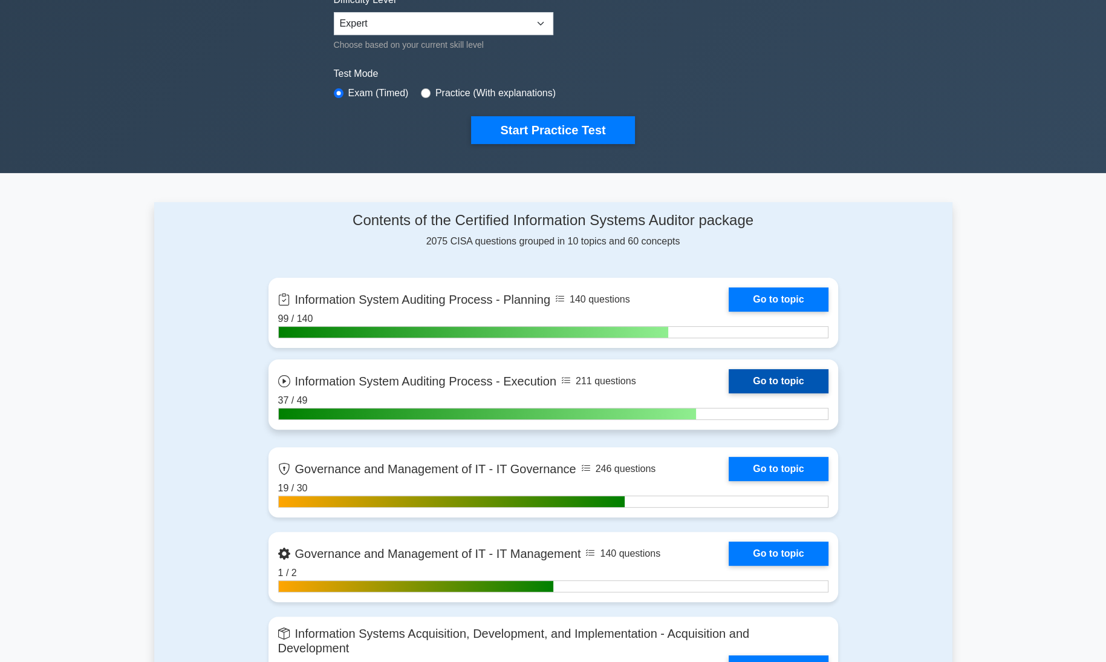
click at [807, 372] on link "Go to topic" at bounding box center [778, 381] width 99 height 24
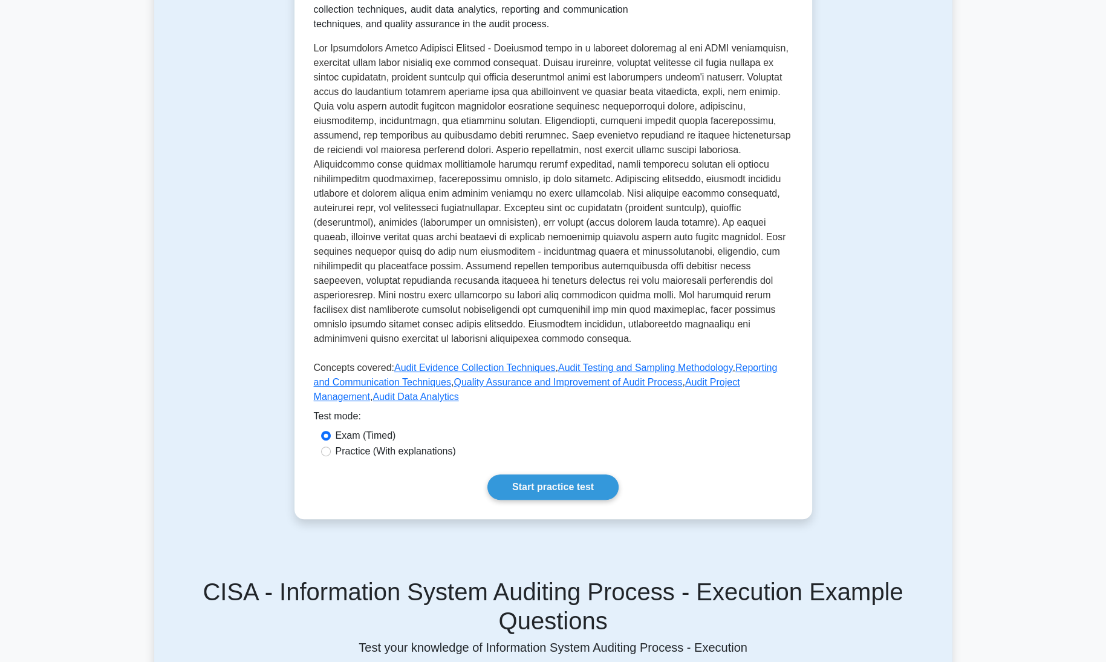
scroll to position [288, 0]
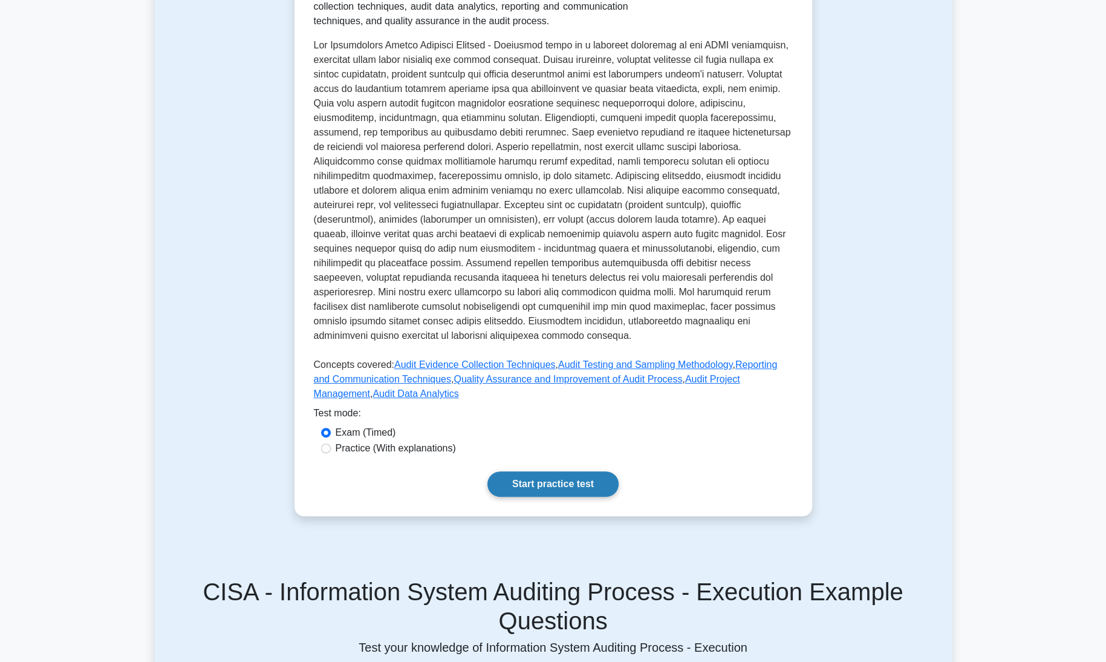
click at [553, 471] on link "Start practice test" at bounding box center [552, 483] width 131 height 25
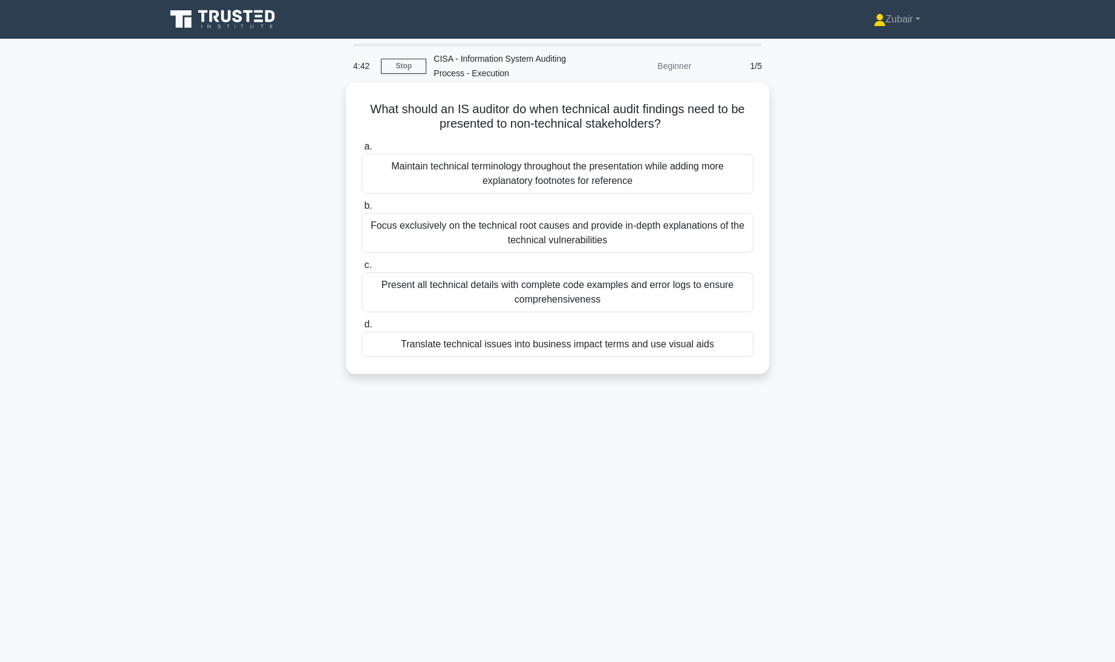
click at [611, 344] on div "Translate technical issues into business impact terms and use visual aids" at bounding box center [558, 343] width 392 height 25
click at [362, 328] on input "d. Translate technical issues into business impact terms and use visual aids" at bounding box center [362, 324] width 0 height 8
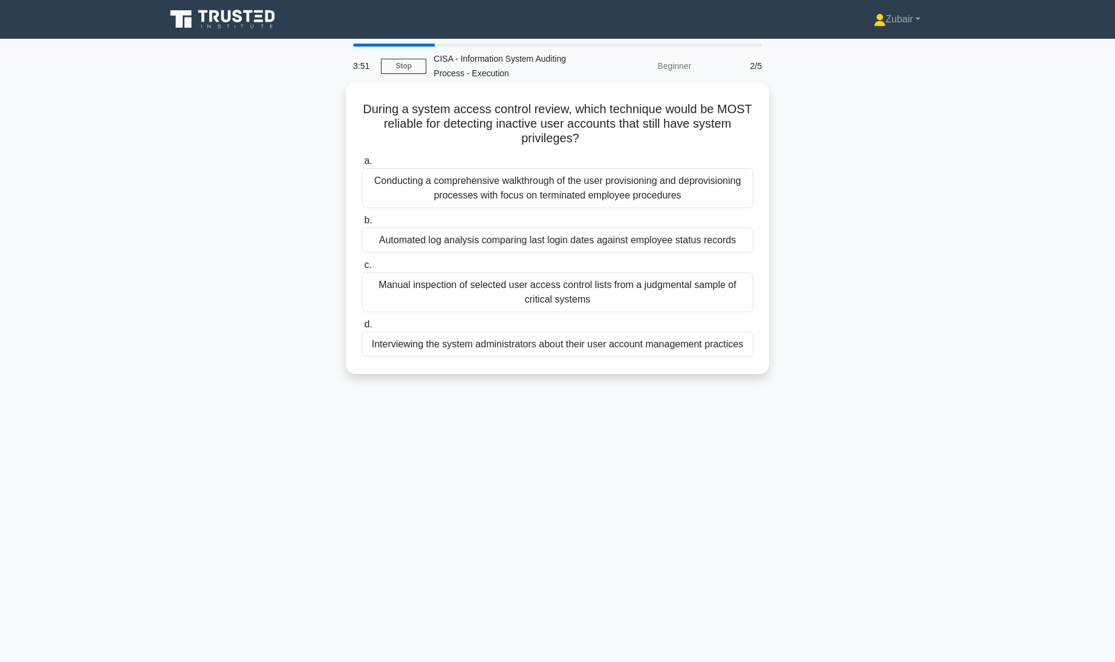
click at [718, 239] on div "Automated log analysis comparing last login dates against employee status recor…" at bounding box center [558, 239] width 392 height 25
click at [362, 224] on input "b. Automated log analysis comparing last login dates against employee status re…" at bounding box center [362, 220] width 0 height 8
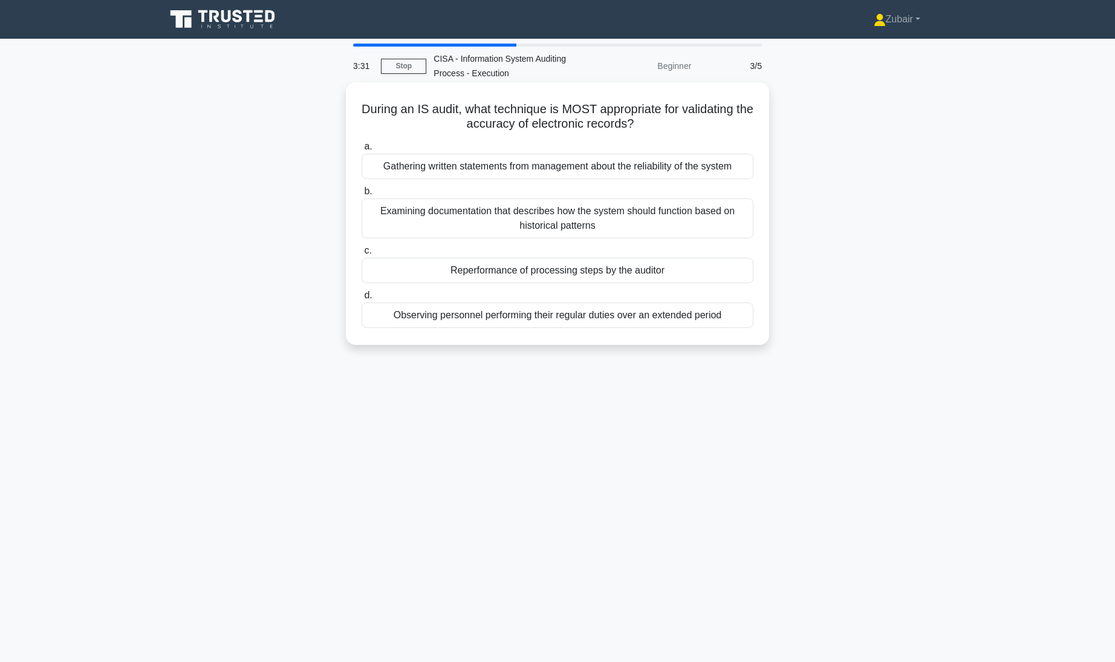
click at [718, 273] on div "Reperformance of processing steps by the auditor" at bounding box center [558, 270] width 392 height 25
click at [362, 255] on input "c. Reperformance of processing steps by the auditor" at bounding box center [362, 251] width 0 height 8
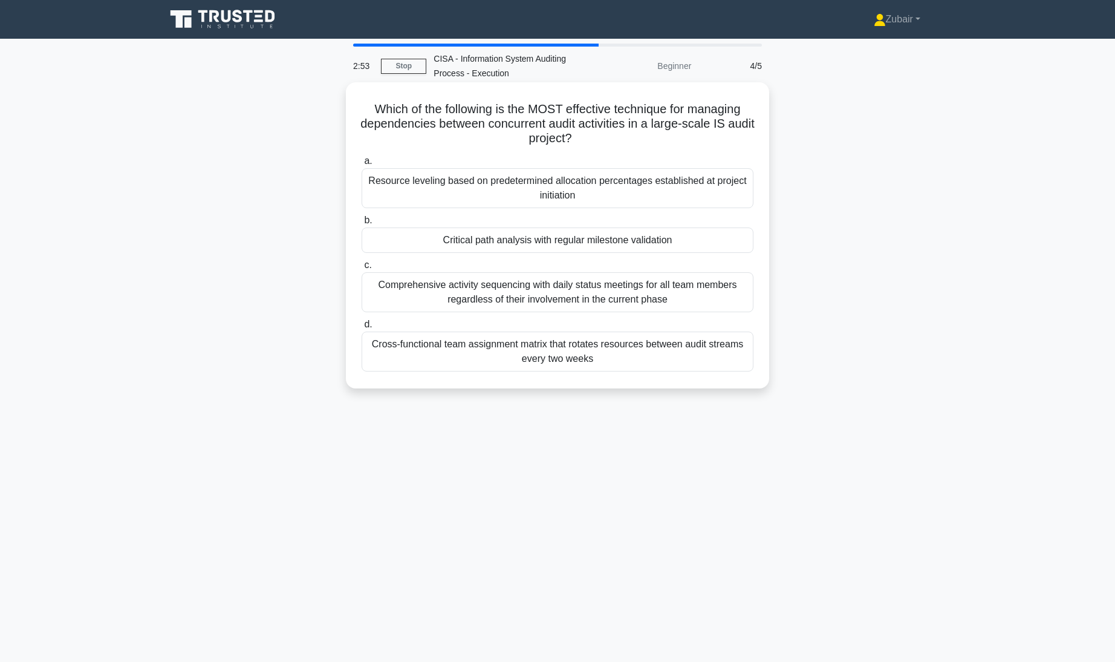
click at [731, 241] on div "Critical path analysis with regular milestone validation" at bounding box center [558, 239] width 392 height 25
click at [362, 224] on input "b. Critical path analysis with regular milestone validation" at bounding box center [362, 220] width 0 height 8
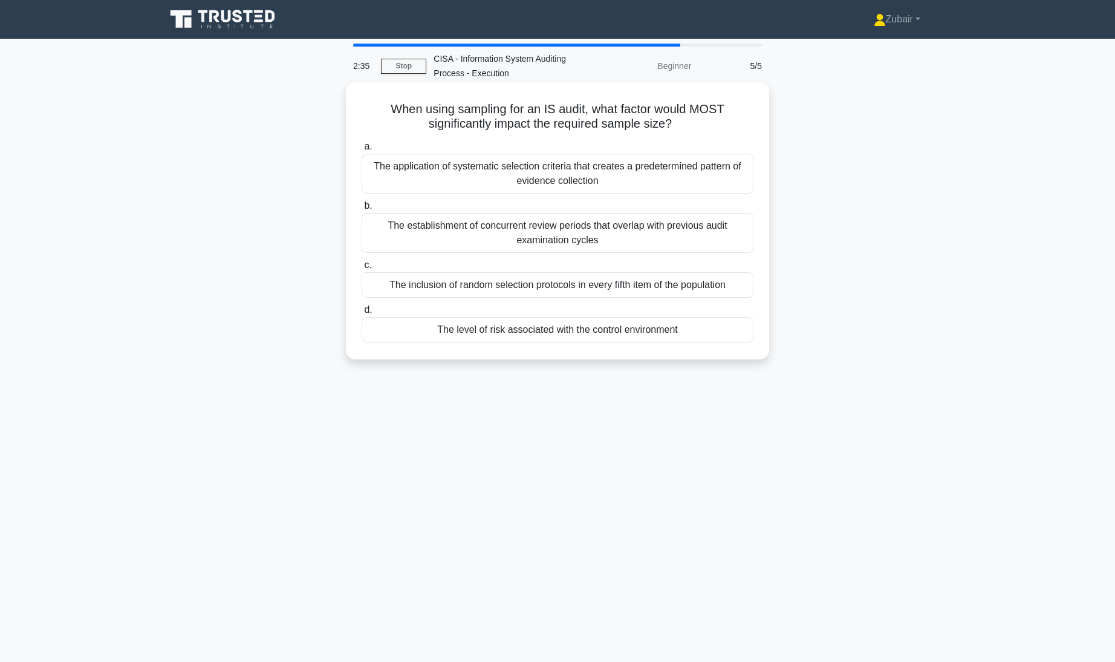
click at [723, 332] on div "The level of risk associated with the control environment" at bounding box center [558, 329] width 392 height 25
click at [362, 314] on input "d. The level of risk associated with the control environment" at bounding box center [362, 310] width 0 height 8
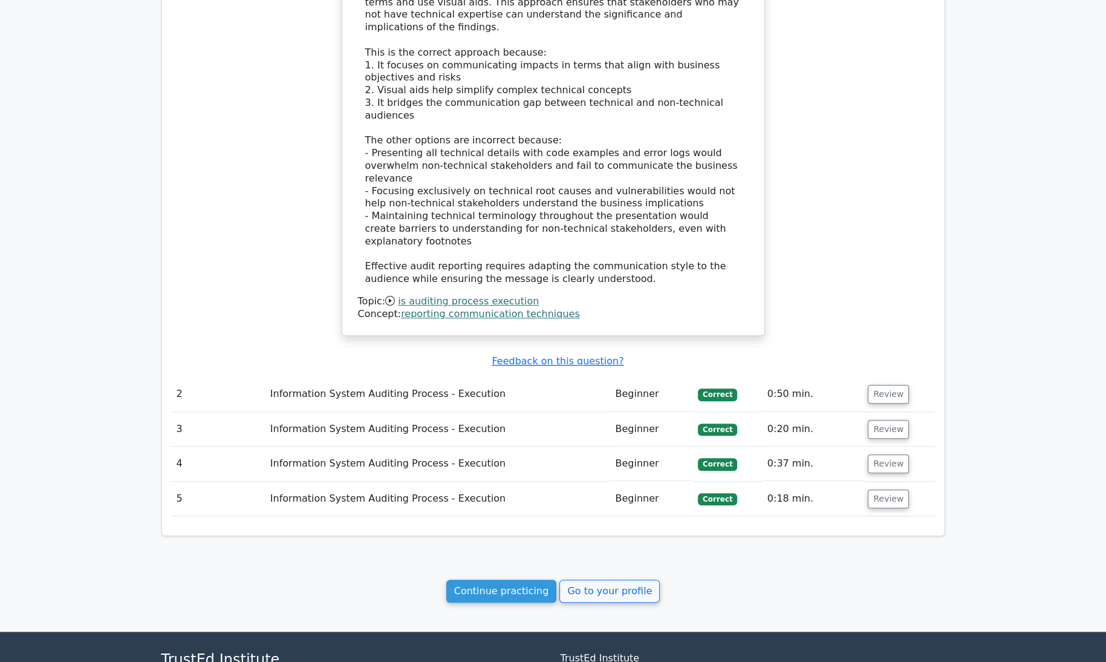
scroll to position [972, 0]
